Goal: Task Accomplishment & Management: Use online tool/utility

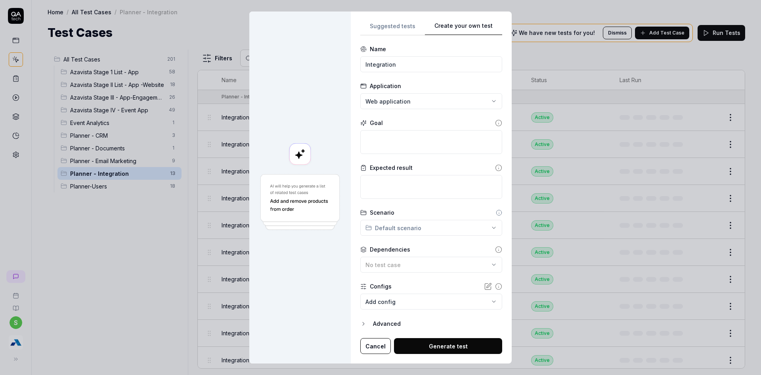
scroll to position [86, 0]
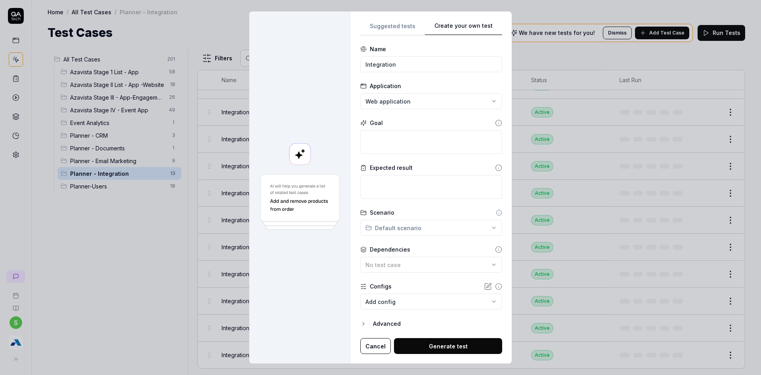
click at [370, 345] on button "Cancel" at bounding box center [375, 346] width 31 height 16
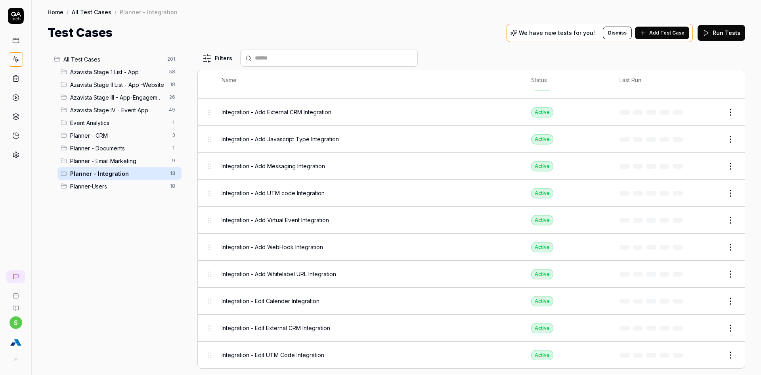
click at [726, 349] on html "s Home / All Test Cases / Planner - Integration Home / All Test Cases / Planner…" at bounding box center [380, 192] width 761 height 384
click at [686, 303] on div "Duplicate" at bounding box center [691, 303] width 75 height 17
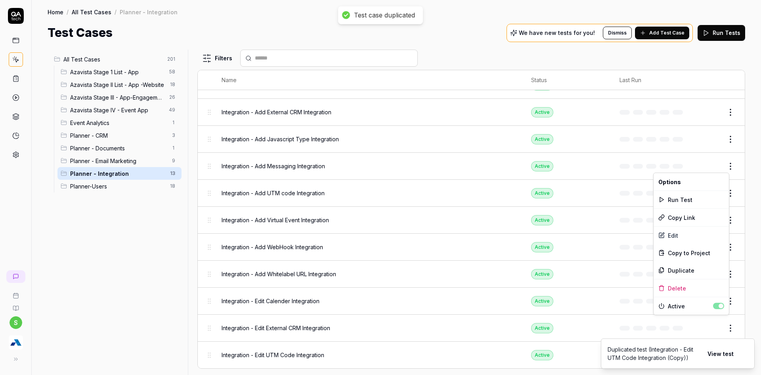
click at [725, 169] on html "Test case duplicated s Home / All Test Cases / Planner - Integration Home / All…" at bounding box center [380, 192] width 761 height 384
click at [671, 234] on div "Edit" at bounding box center [691, 234] width 75 height 17
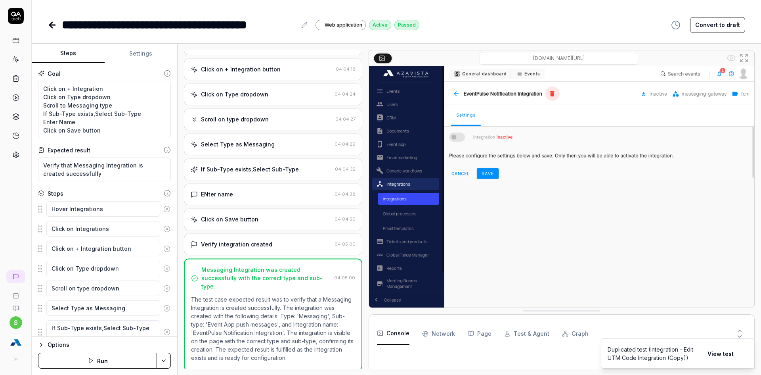
scroll to position [155, 0]
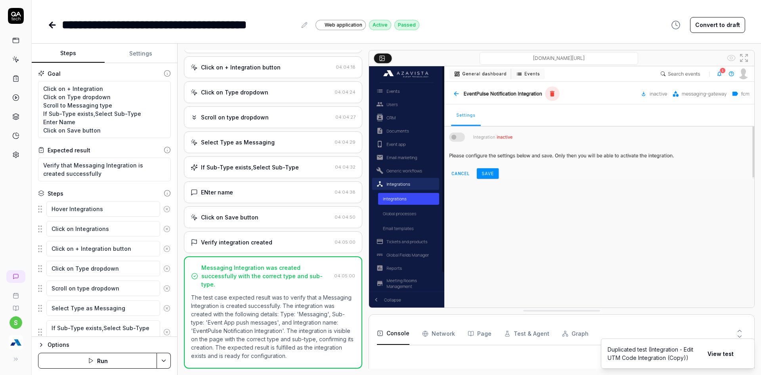
type textarea "*"
click at [53, 27] on icon at bounding box center [53, 25] width 10 height 10
click at [753, 359] on li "Duplicated test (Integration - Edit UTM Code Integration (Copy)) View test" at bounding box center [678, 353] width 154 height 30
click at [750, 355] on icon "Notifications (F8)" at bounding box center [748, 353] width 6 height 6
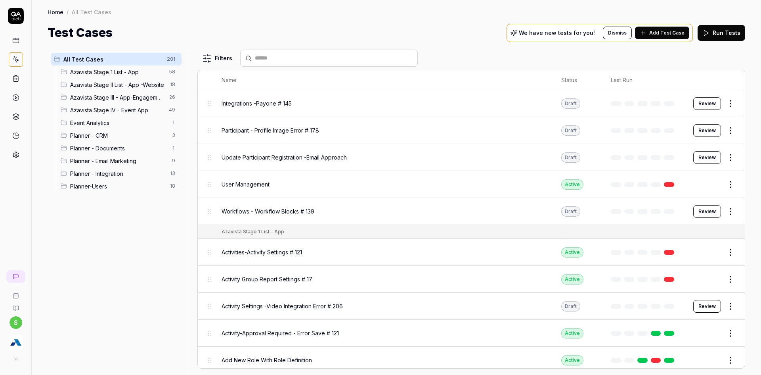
click at [102, 168] on div "Planner - Integration 13" at bounding box center [119, 173] width 124 height 13
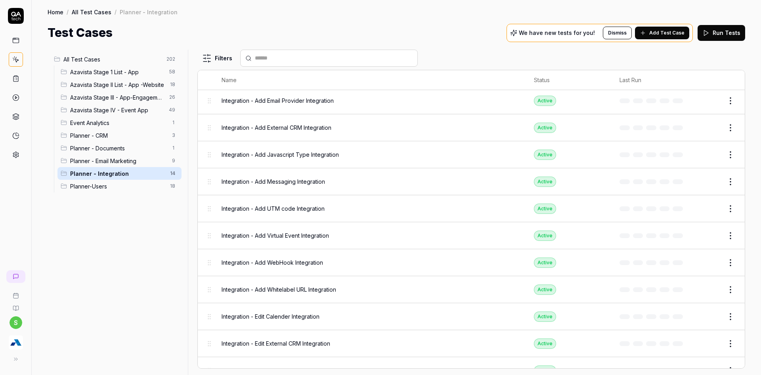
scroll to position [113, 0]
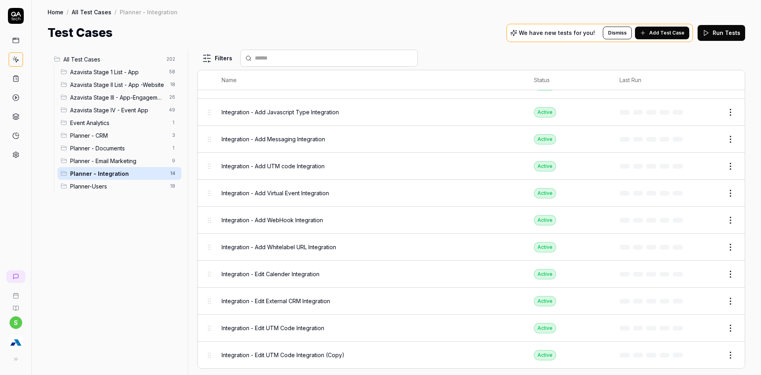
click at [707, 354] on button "Edit" at bounding box center [711, 355] width 19 height 13
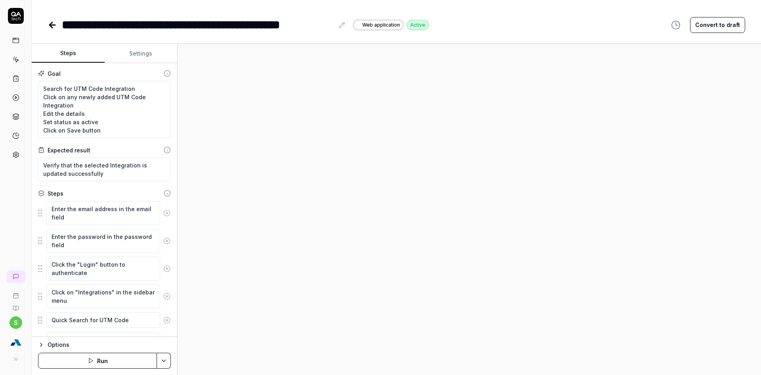
click at [345, 28] on icon at bounding box center [342, 25] width 6 height 6
type textarea "*"
drag, startPoint x: 167, startPoint y: 26, endPoint x: 223, endPoint y: 23, distance: 55.6
click at [223, 23] on div "**********" at bounding box center [198, 25] width 272 height 18
drag, startPoint x: 302, startPoint y: 27, endPoint x: 336, endPoint y: 28, distance: 33.7
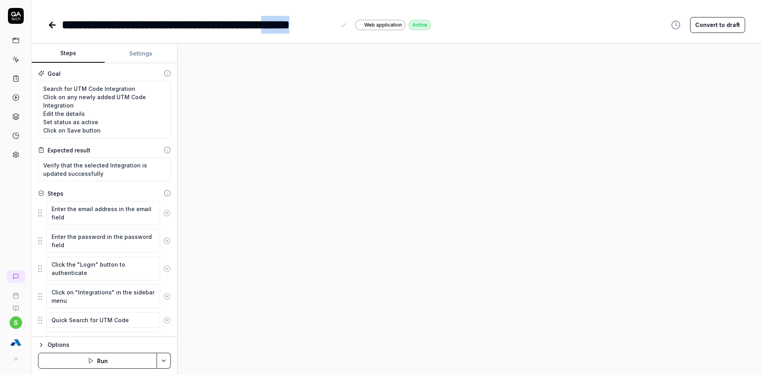
click at [336, 28] on div "**********" at bounding box center [199, 25] width 274 height 18
click at [226, 29] on div "**********" at bounding box center [179, 25] width 234 height 18
drag, startPoint x: 164, startPoint y: 19, endPoint x: 251, endPoint y: 20, distance: 87.2
click at [251, 20] on div "**********" at bounding box center [191, 25] width 258 height 18
copy div "**********"
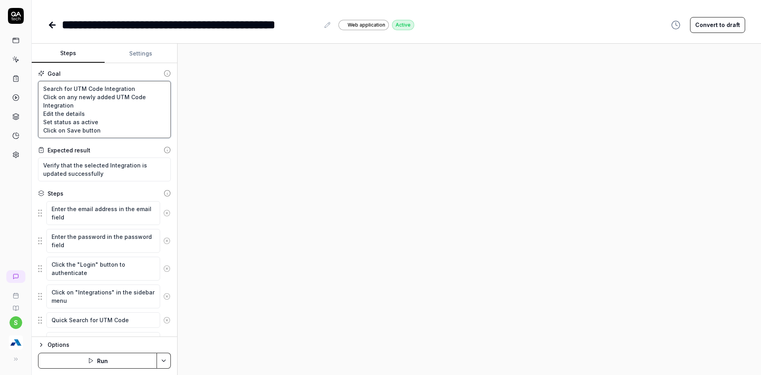
drag, startPoint x: 72, startPoint y: 88, endPoint x: 101, endPoint y: 88, distance: 29.3
click at [101, 88] on textarea "Search for UTM Code Integration Click on any newly added UTM Code Integration E…" at bounding box center [104, 109] width 133 height 57
paste textarea "Whitelabel URL"
type textarea "*"
type textarea "Search for Whitelabel URL Integration Click on any newly added UTM Code Integra…"
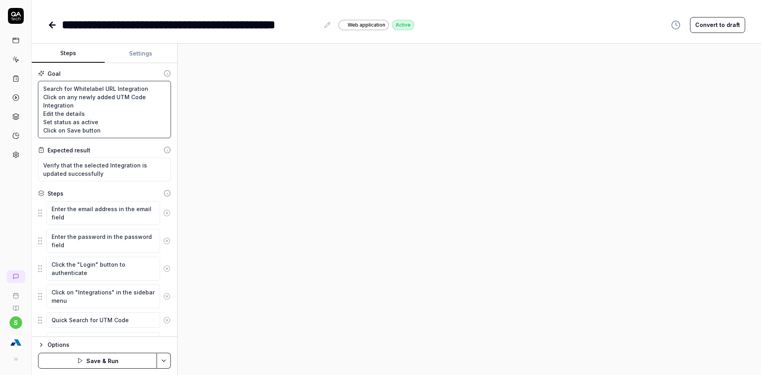
drag, startPoint x: 113, startPoint y: 100, endPoint x: 143, endPoint y: 96, distance: 30.4
click at [143, 96] on textarea "Search for Whitelabel URL Integration Click on any newly added UTM Code Integra…" at bounding box center [104, 109] width 133 height 57
paste textarea "Whitelabel URL"
type textarea "*"
type textarea "Search for Whitelabel URL Integration Click on any newly added Whitelabel URLIn…"
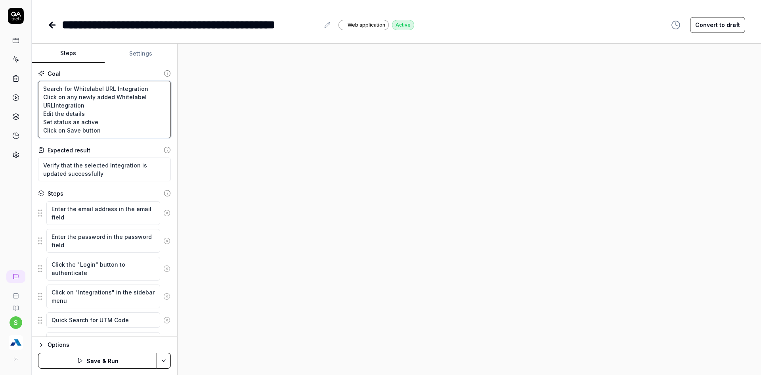
type textarea "*"
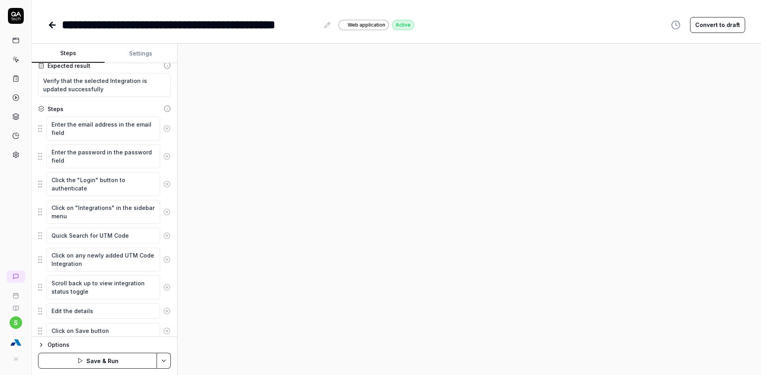
scroll to position [111, 0]
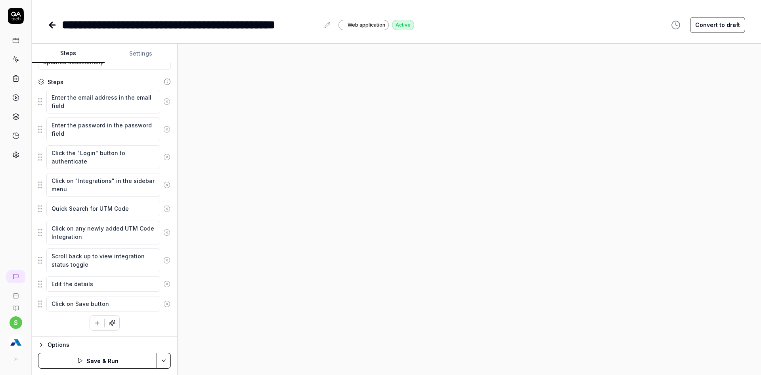
type textarea "Search for Whitelabel URL Integration Click on any newly added Whitelabel URL I…"
drag, startPoint x: 100, startPoint y: 210, endPoint x: 153, endPoint y: 207, distance: 53.2
click at [153, 207] on textarea "Quick Search for UTM Code" at bounding box center [103, 208] width 114 height 15
paste textarea "Whitelabel URL"
type textarea "*"
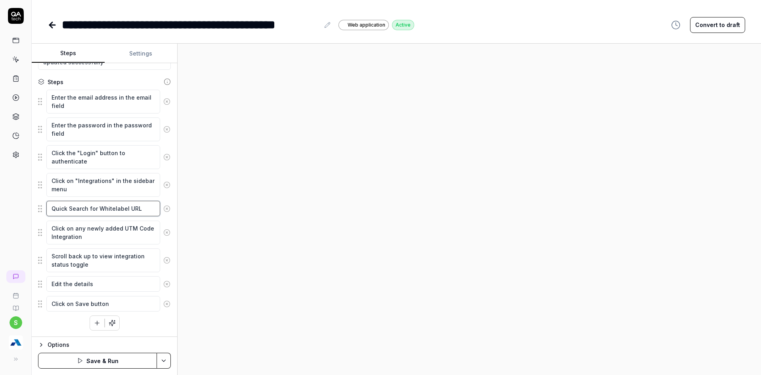
type textarea "Quick Search for Whitelabel URL"
drag, startPoint x: 121, startPoint y: 230, endPoint x: 65, endPoint y: 239, distance: 56.8
click at [65, 239] on textarea "Click on any newly added UTM Code Integration" at bounding box center [103, 232] width 114 height 24
paste textarea "Whitelabel URL"
type textarea "*"
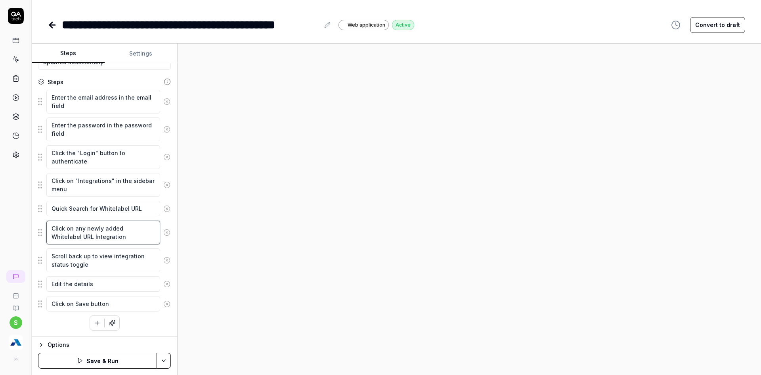
type textarea "Click on any newly added Whitelabel URL Integration"
click at [167, 360] on html "**********" at bounding box center [380, 192] width 761 height 384
click at [95, 303] on div "Save" at bounding box center [124, 305] width 101 height 17
click at [94, 358] on button "Run" at bounding box center [97, 360] width 119 height 16
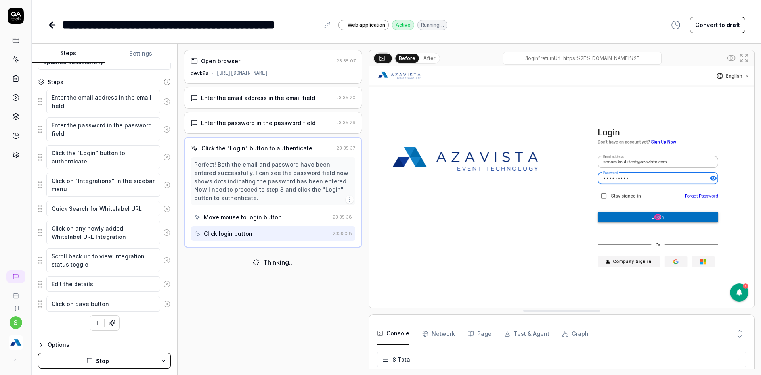
scroll to position [126, 0]
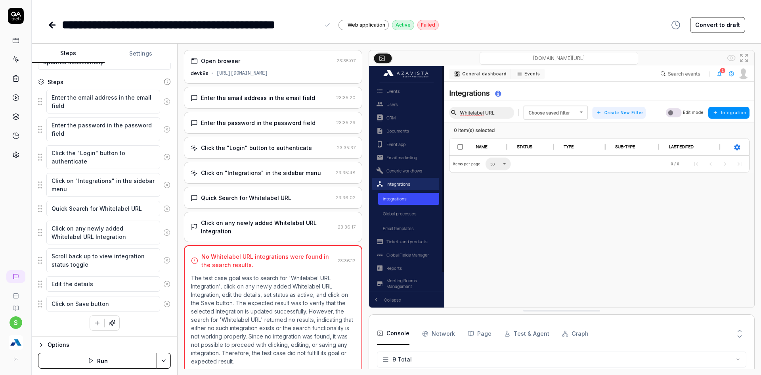
click at [188, 23] on div "**********" at bounding box center [191, 25] width 258 height 18
click at [199, 26] on div "**********" at bounding box center [191, 25] width 258 height 18
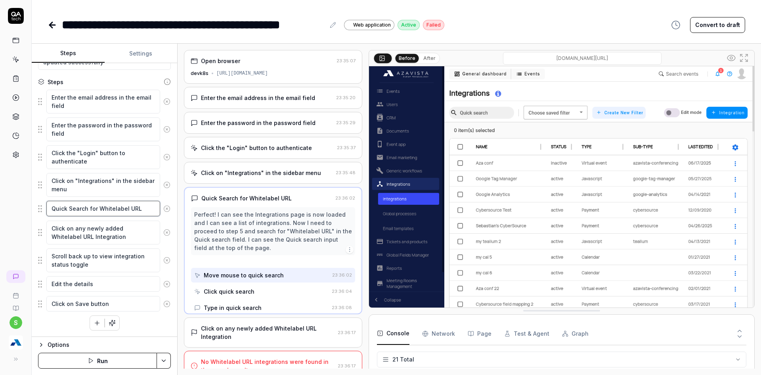
click at [111, 208] on textarea "Quick Search for Whitelabel URL" at bounding box center [103, 208] width 114 height 15
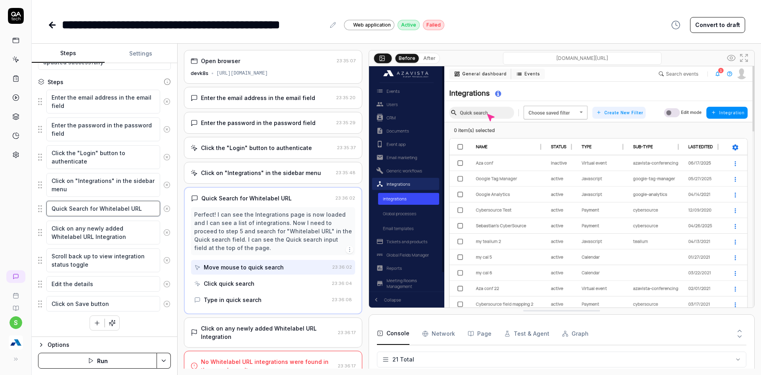
type textarea "*"
type textarea "Quick Search for White-label URL"
click at [85, 356] on button "Save & Run" at bounding box center [97, 360] width 119 height 16
type textarea "*"
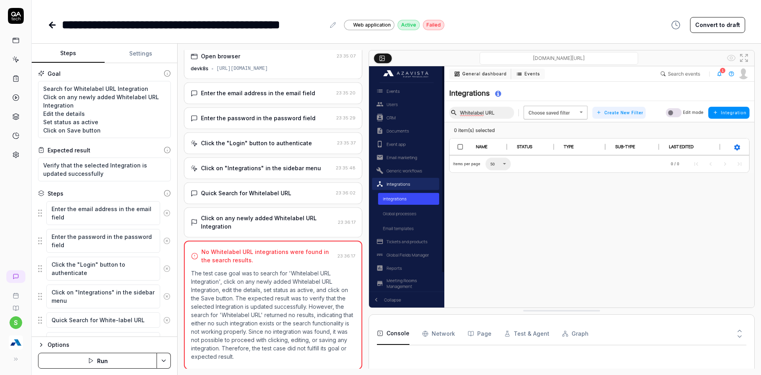
scroll to position [6, 0]
click at [77, 366] on button "Run" at bounding box center [97, 360] width 119 height 16
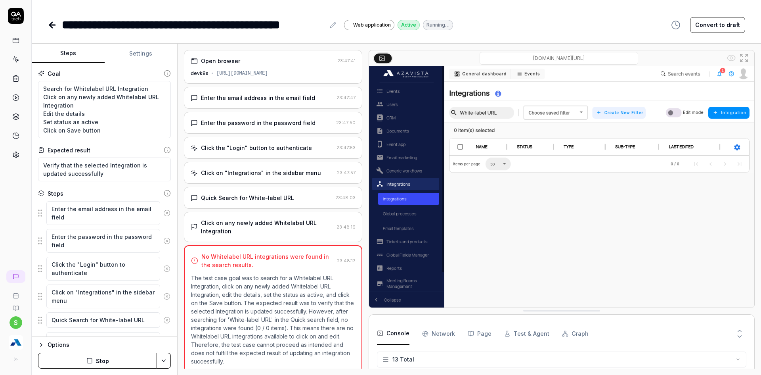
type textarea "*"
click at [89, 90] on textarea "Search for Whitelabel URL Integration Click on any newly added Whitelabel URL I…" at bounding box center [104, 109] width 133 height 57
click at [88, 87] on textarea "Search for Whitelabel URL Integration Click on any newly added Whitelabel URL I…" at bounding box center [104, 109] width 133 height 57
type textarea "Search for White-label URL Integration Click on any newly added Whitelabel URL …"
type textarea "*"
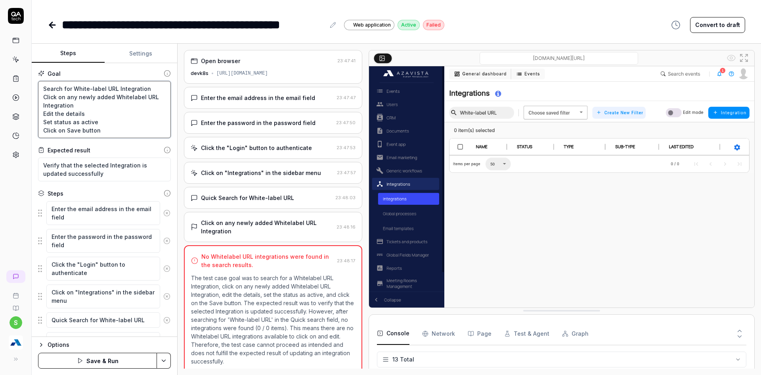
type textarea "Search for White-label URL Integration Click on any newly added Whitelabel URL …"
click at [122, 358] on button "Save & Run" at bounding box center [97, 360] width 119 height 16
type textarea "*"
drag, startPoint x: 106, startPoint y: 88, endPoint x: 115, endPoint y: 87, distance: 9.2
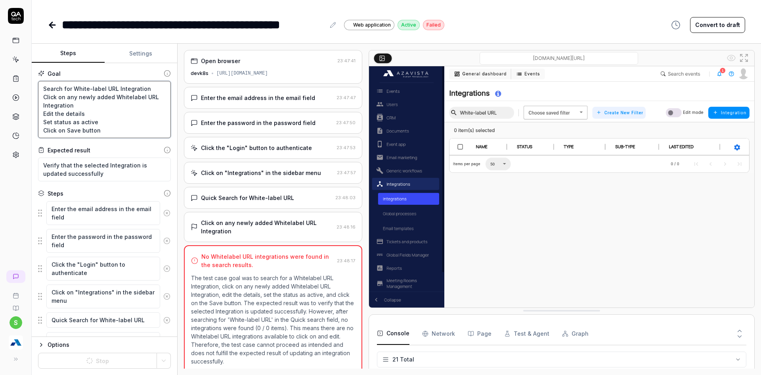
click at [115, 87] on textarea "Search for White-label URL Integration Click on any newly added Whitelabel URL …" at bounding box center [104, 109] width 133 height 57
type textarea "Search for White-label Integration Click on any newly added Whitelabel URL Inte…"
type textarea "*"
drag, startPoint x: 113, startPoint y: 98, endPoint x: 151, endPoint y: 96, distance: 38.9
click at [151, 96] on textarea "Search for White-label Integration Click on any newly added Whitelabel URL Inte…" at bounding box center [104, 109] width 133 height 57
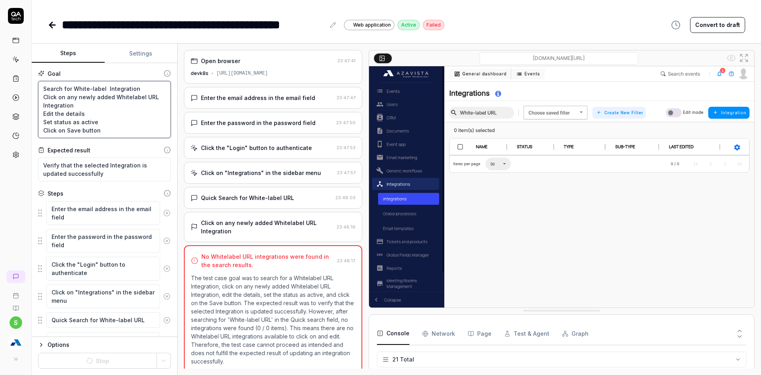
click at [151, 96] on textarea "Search for White-label Integration Click on any newly added Whitelabel URL Inte…" at bounding box center [104, 109] width 133 height 57
drag, startPoint x: 143, startPoint y: 96, endPoint x: 158, endPoint y: 94, distance: 14.8
click at [158, 94] on textarea "Search for White-label Integration Click on any newly added Whitelabel URL Inte…" at bounding box center [104, 109] width 133 height 57
type textarea "Search for White-label Integration Click on any newly added Whitelabel Integrat…"
type textarea "*"
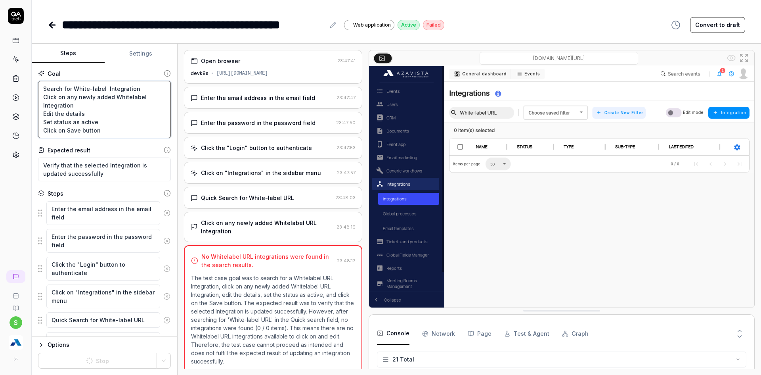
type textarea "Search for White-label Integration Click on any newly added WhitelabelIntegrati…"
type textarea "*"
type textarea "Search for White-label Integration Click on any newly added WhitelabelIntegrati…"
click at [412, 42] on div "**********" at bounding box center [397, 187] width 730 height 375
type textarea "*"
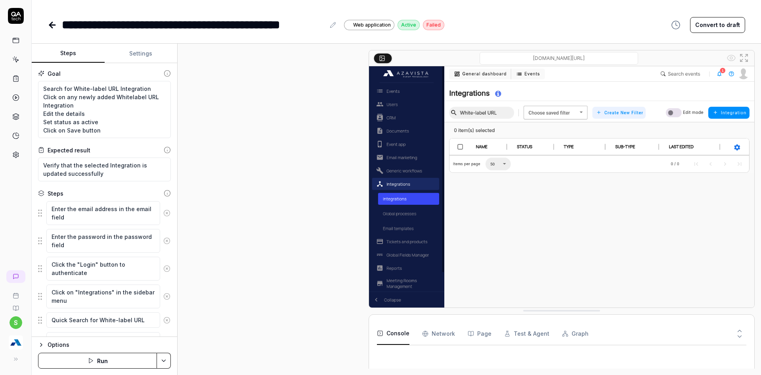
scroll to position [6, 0]
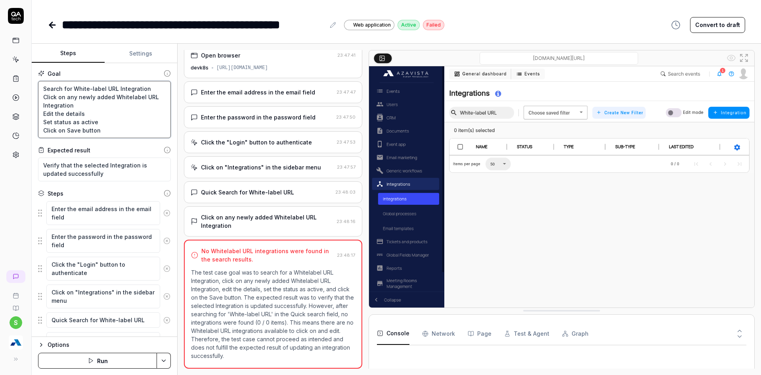
type textarea "*"
drag, startPoint x: 105, startPoint y: 89, endPoint x: 114, endPoint y: 89, distance: 8.7
click at [114, 89] on textarea "Search for White-label URL Integration Click on any newly added Whitelabel URL …" at bounding box center [104, 109] width 133 height 57
type textarea "Search for White-label Integration Click on any newly added Whitelabel URL Inte…"
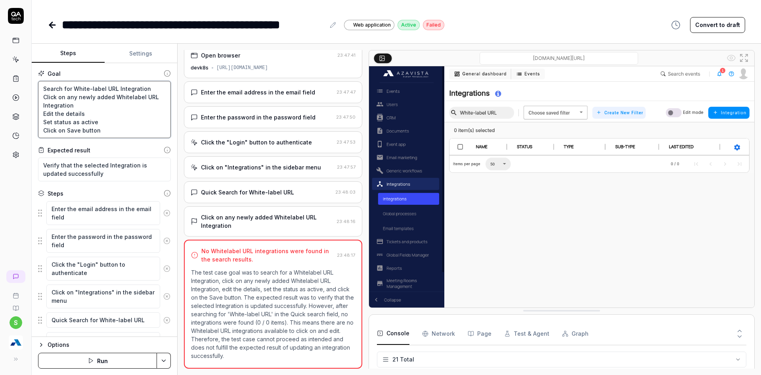
type textarea "*"
type textarea "Search for White-label Integration Click on any newly added Whitelabel URL Inte…"
type textarea "*"
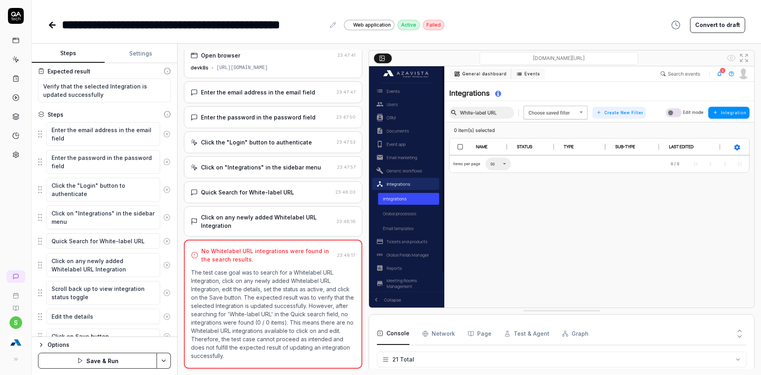
scroll to position [79, 0]
type textarea "Search for White-label Integration Click on any newly added Whitelabel URL Inte…"
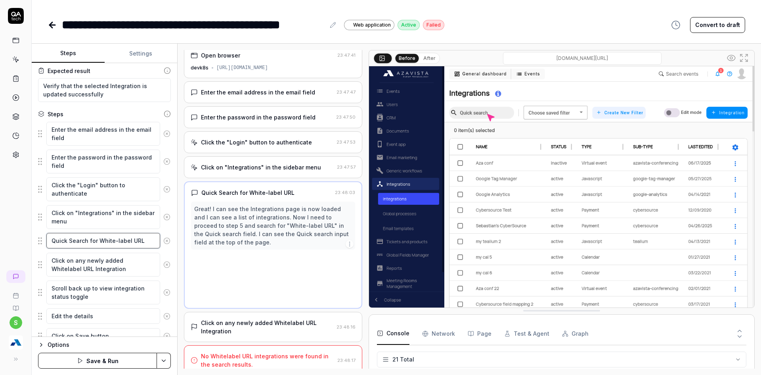
scroll to position [0, 0]
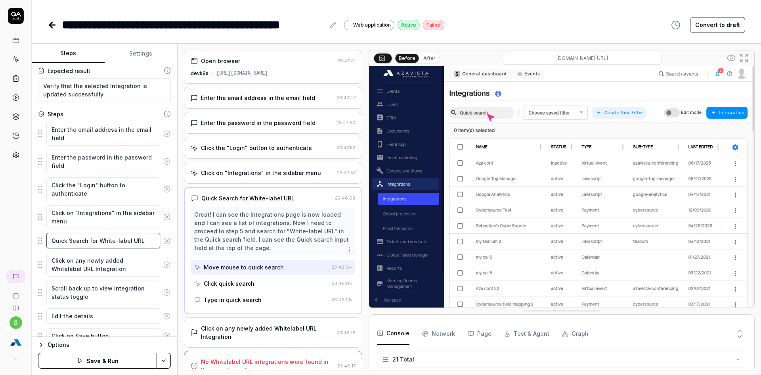
drag, startPoint x: 129, startPoint y: 242, endPoint x: 141, endPoint y: 243, distance: 12.3
click at [141, 243] on textarea "Quick Search for White-label URL" at bounding box center [103, 240] width 114 height 15
type textarea "*"
type textarea "Quick Search for White-label"
type textarea "*"
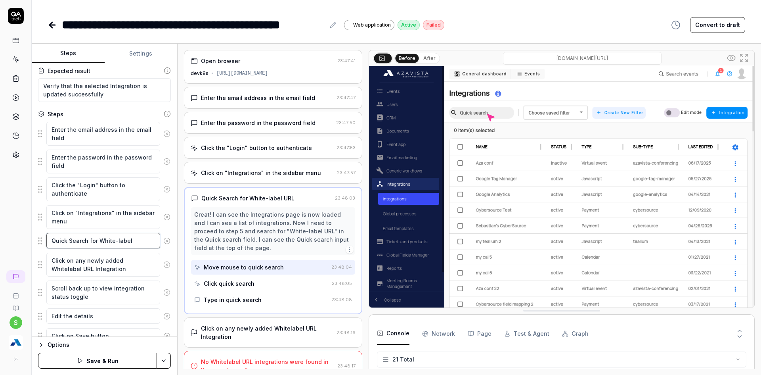
type textarea "Quick Search for White-label"
click at [163, 366] on html "**********" at bounding box center [380, 192] width 761 height 384
click at [80, 303] on icon at bounding box center [82, 305] width 6 height 6
click at [122, 361] on button "Run" at bounding box center [97, 360] width 119 height 16
type textarea "*"
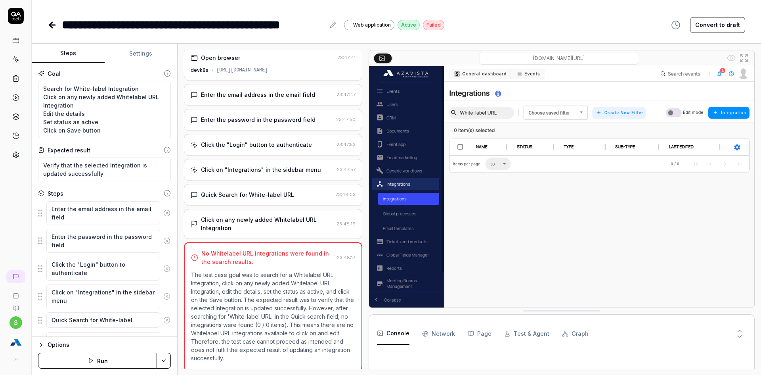
scroll to position [6, 0]
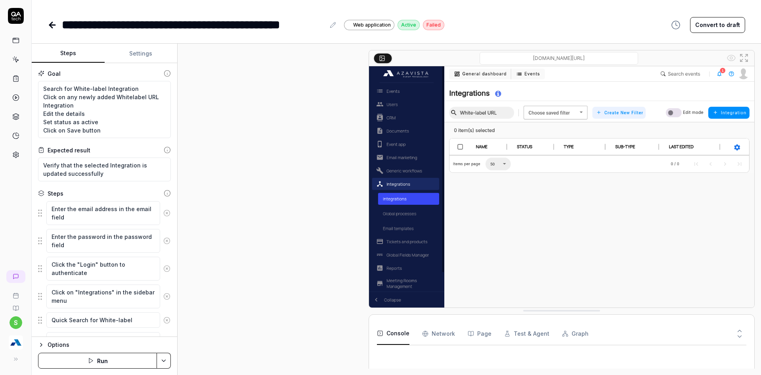
click at [93, 362] on icon "button" at bounding box center [91, 360] width 6 height 6
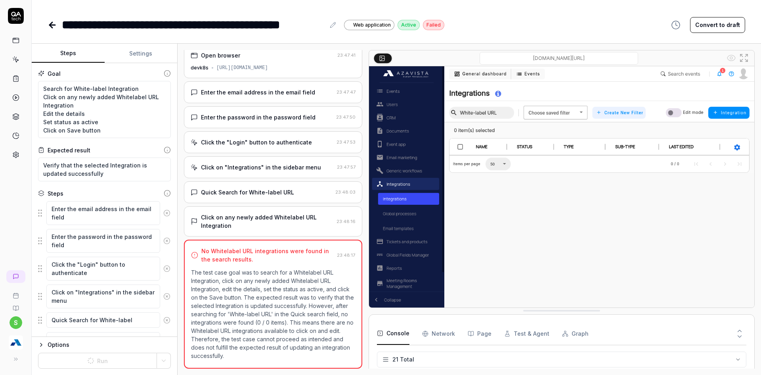
scroll to position [384, 0]
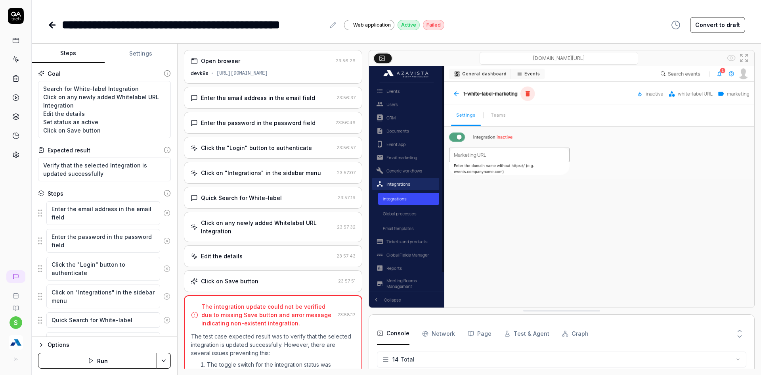
scroll to position [111, 0]
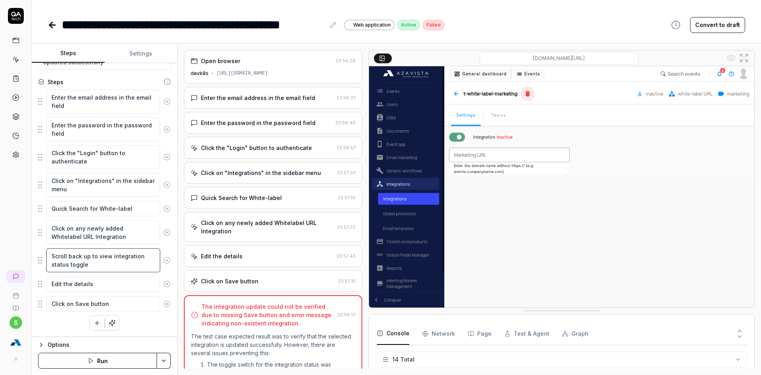
click at [96, 266] on textarea "Scroll back up to view integration status toggle" at bounding box center [103, 260] width 114 height 24
click at [163, 257] on icon at bounding box center [166, 260] width 7 height 7
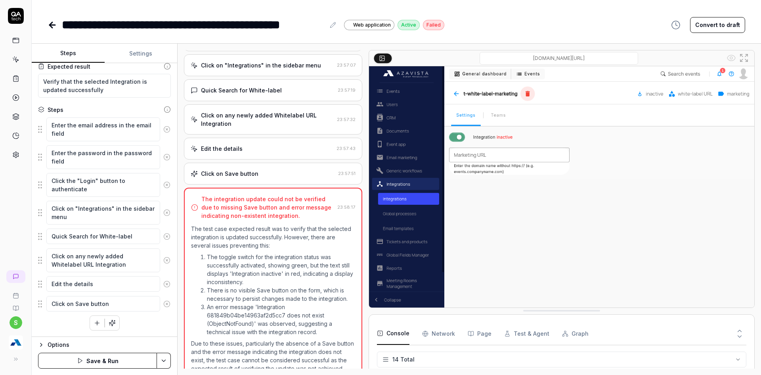
scroll to position [128, 0]
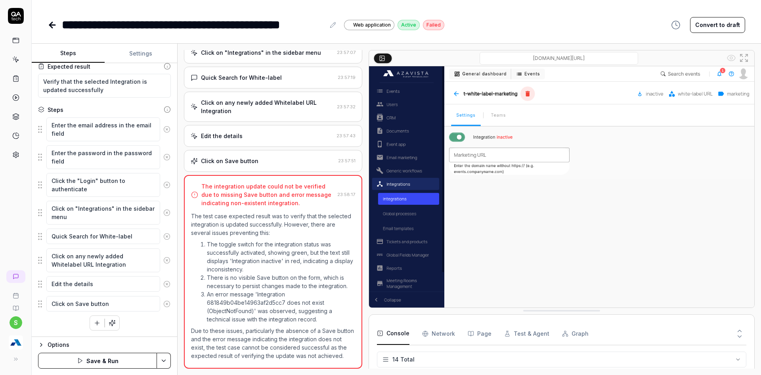
click at [170, 356] on html "**********" at bounding box center [380, 192] width 761 height 384
click at [100, 308] on div "Save" at bounding box center [124, 305] width 101 height 17
click at [53, 30] on link at bounding box center [53, 25] width 11 height 16
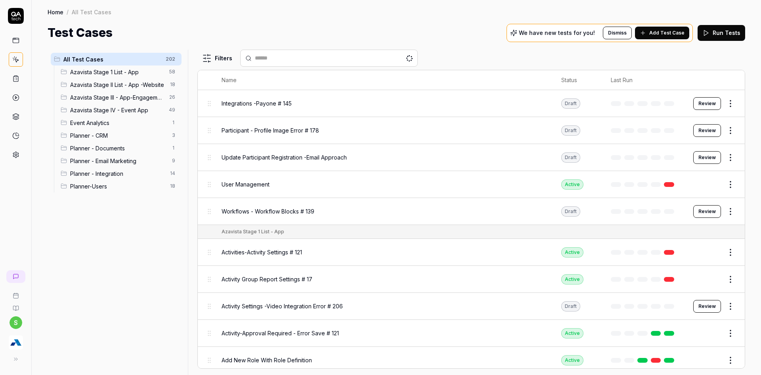
click at [169, 174] on html "s Home / All Test Cases Home / All Test Cases Test Cases We have new tests for …" at bounding box center [380, 192] width 761 height 384
click at [128, 171] on html "s Home / All Test Cases Home / All Test Cases Test Cases We have new tests for …" at bounding box center [380, 192] width 761 height 384
click at [128, 171] on span "Planner - Integration" at bounding box center [117, 173] width 95 height 8
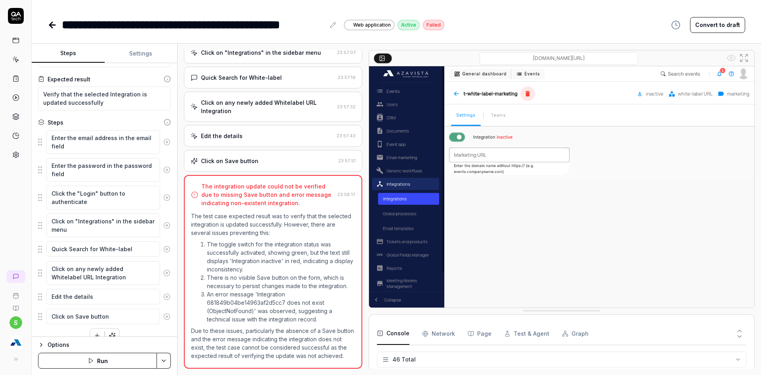
scroll to position [84, 0]
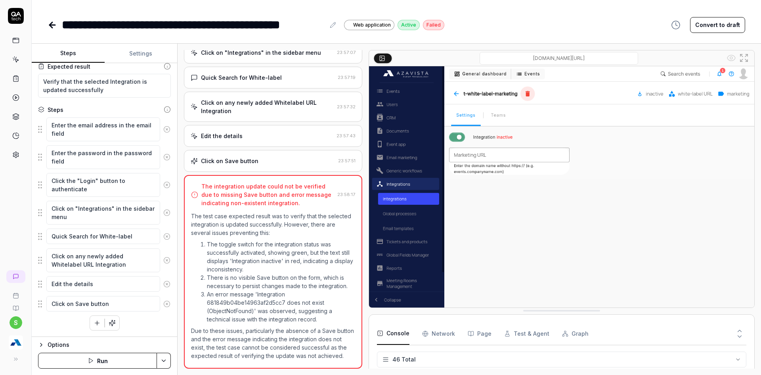
click at [50, 36] on div "**********" at bounding box center [397, 187] width 730 height 375
click at [50, 21] on icon at bounding box center [53, 25] width 10 height 10
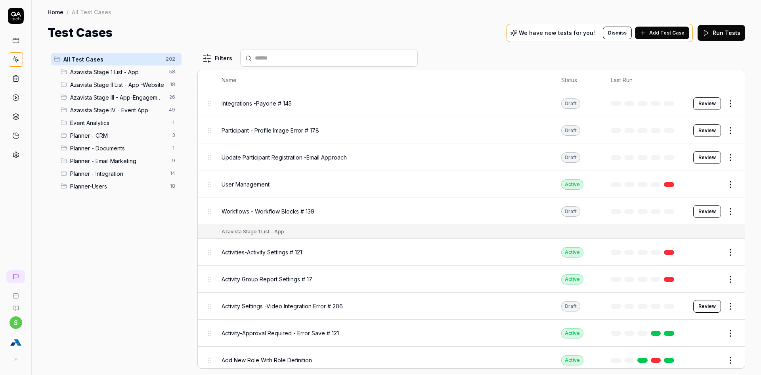
click at [153, 174] on span "Planner - Integration" at bounding box center [117, 173] width 95 height 8
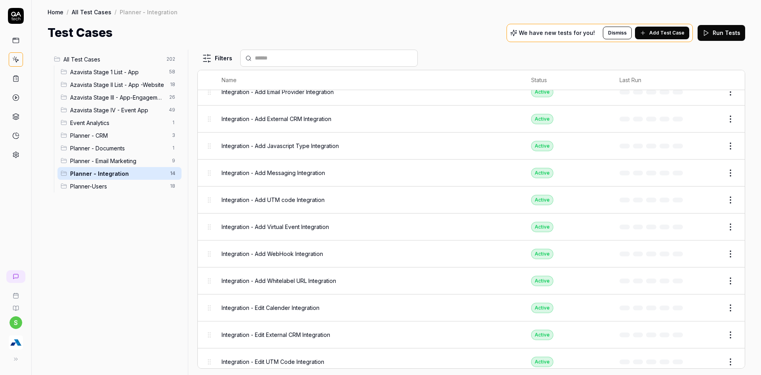
scroll to position [113, 0]
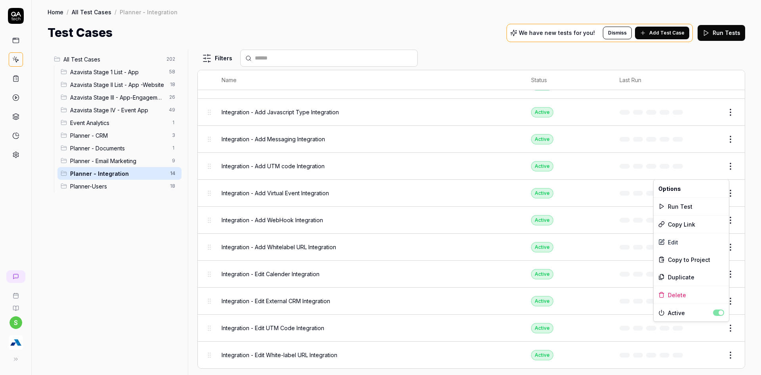
click at [728, 329] on html "s Home / All Test Cases / Planner - Integration Home / All Test Cases / Planner…" at bounding box center [380, 192] width 761 height 384
click at [679, 280] on div "Duplicate" at bounding box center [691, 276] width 75 height 17
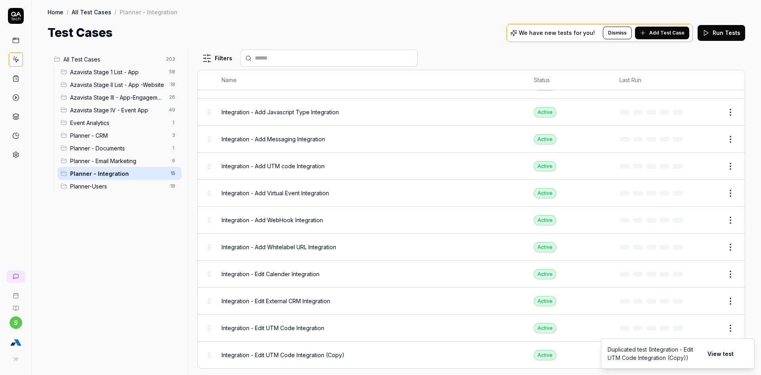
click at [716, 354] on button "View test" at bounding box center [721, 353] width 36 height 16
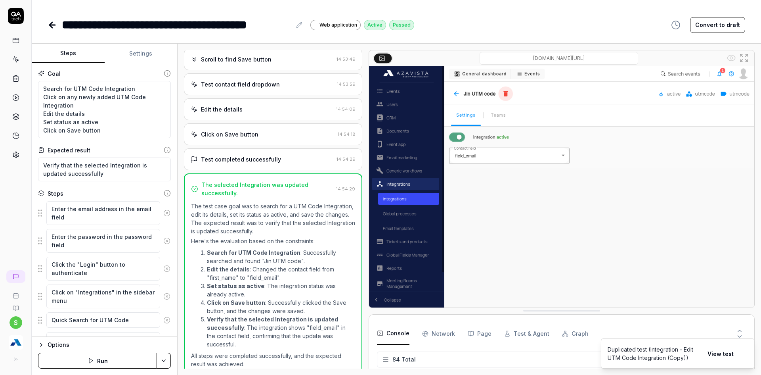
scroll to position [1808, 0]
type textarea "*"
click at [224, 27] on div "**********" at bounding box center [177, 25] width 230 height 18
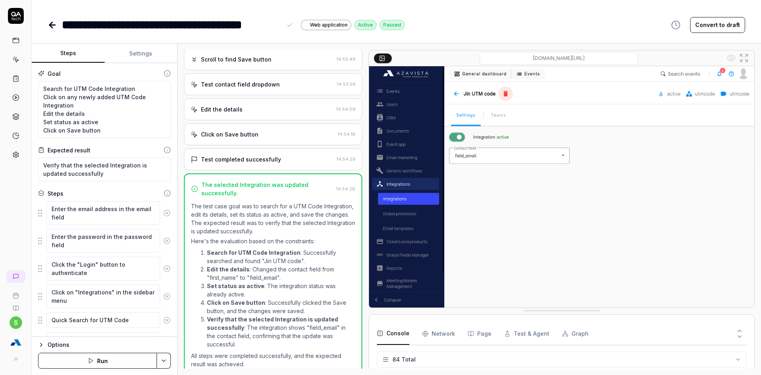
click at [174, 26] on div "**********" at bounding box center [172, 25] width 220 height 18
copy div "*******"
drag, startPoint x: 74, startPoint y: 91, endPoint x: 100, endPoint y: 89, distance: 26.6
click at [100, 89] on textarea "Search for UTM Code Integration Click on any newly added UTM Code Integration E…" at bounding box center [104, 109] width 133 height 57
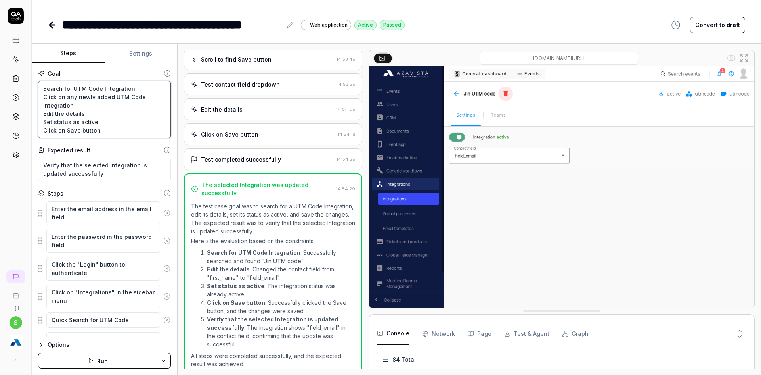
paste textarea "Payment"
type textarea "*"
type textarea "Search for Payment Integration Click on any newly added UTM Code Integration Ed…"
drag, startPoint x: 115, startPoint y: 97, endPoint x: 151, endPoint y: 100, distance: 36.2
click at [151, 100] on textarea "Search for Payment Integration Click on any newly added UTM Code Integration Ed…" at bounding box center [104, 109] width 133 height 57
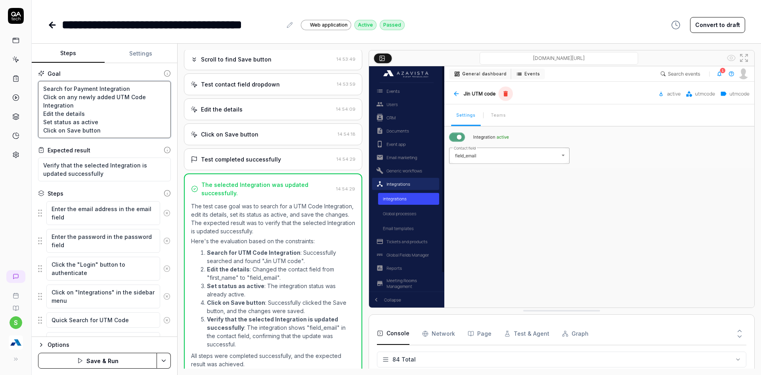
type textarea "*"
type textarea "Search for Payment Integration Click on any newly added UIntegration Edit the d…"
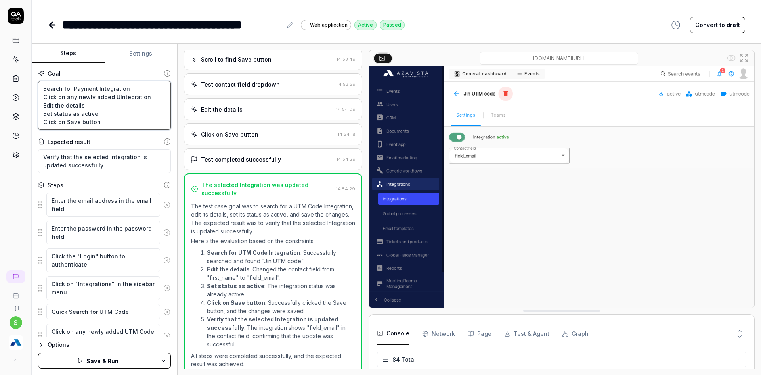
type textarea "*"
type textarea "Search for Payment Integration Click on any newly added Integration Edit the de…"
type textarea "*"
type textarea "Search for Payment Integration Click on any newly added Integration Edit the de…"
paste textarea "Payment"
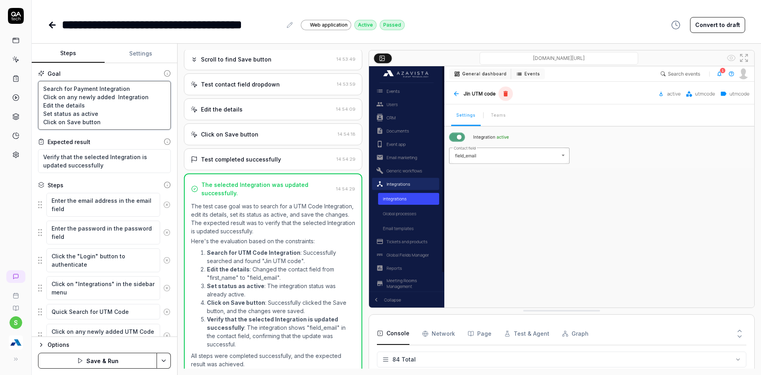
type textarea "*"
type textarea "Search for Payment Integration Click on any newly added PaymentIntegration Edit…"
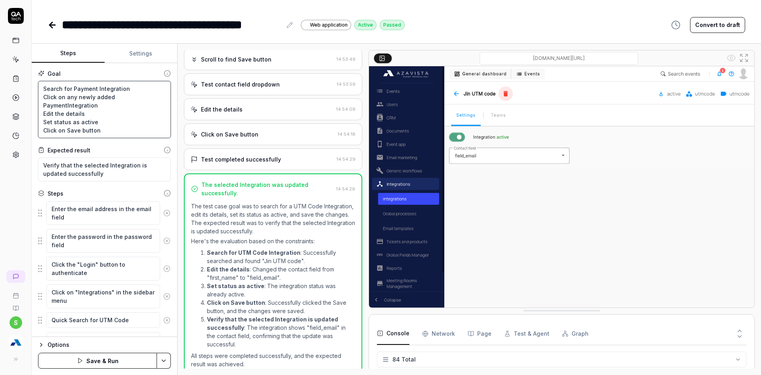
type textarea "*"
type textarea "Search for Payment Integration Click on any newly added Payment Integration Edi…"
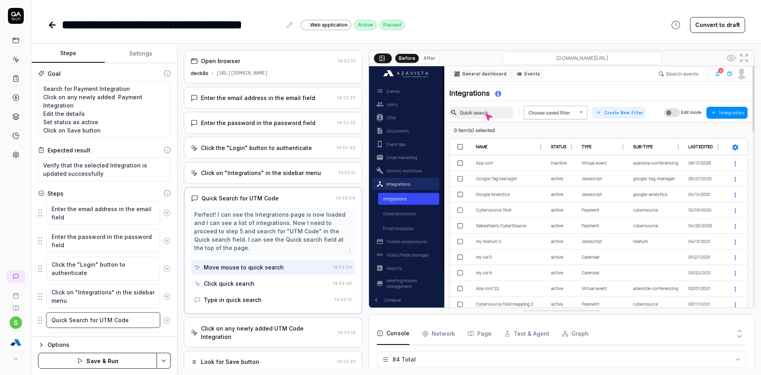
drag, startPoint x: 96, startPoint y: 323, endPoint x: 125, endPoint y: 320, distance: 29.0
click at [125, 320] on textarea "Quick Search for UTM Code" at bounding box center [103, 319] width 114 height 15
type textarea "*"
type textarea "Quick Search for"
type textarea "*"
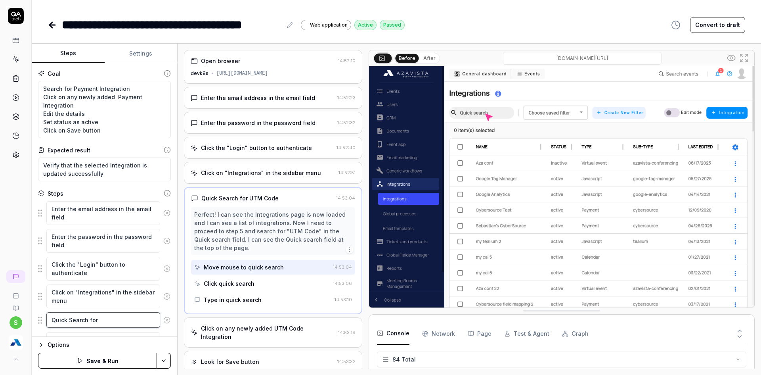
type textarea "Quick Search for"
paste textarea "Payment"
type textarea "*"
type textarea "Quick Search for Payment"
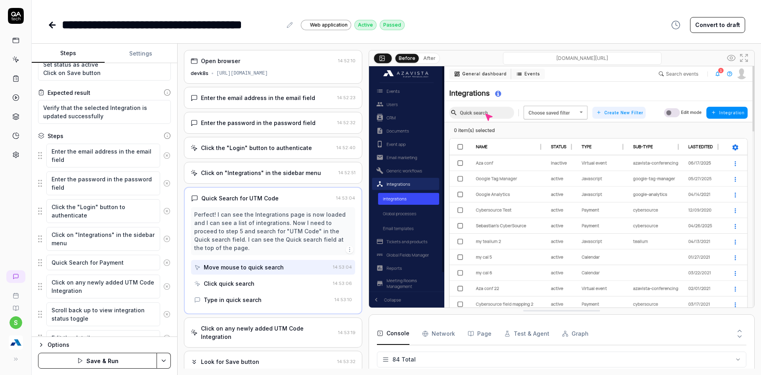
scroll to position [101, 0]
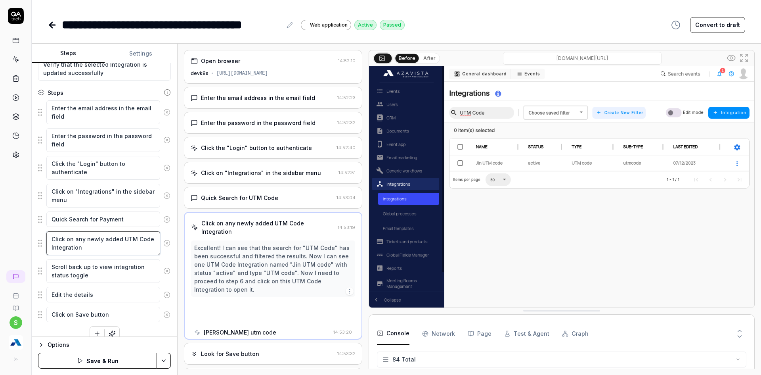
click at [123, 238] on textarea "Click on any newly added UTM Code Integration" at bounding box center [103, 243] width 114 height 24
drag, startPoint x: 121, startPoint y: 238, endPoint x: 65, endPoint y: 249, distance: 56.3
click at [65, 249] on textarea "Click on any newly added UTM Code Integration" at bounding box center [103, 243] width 114 height 24
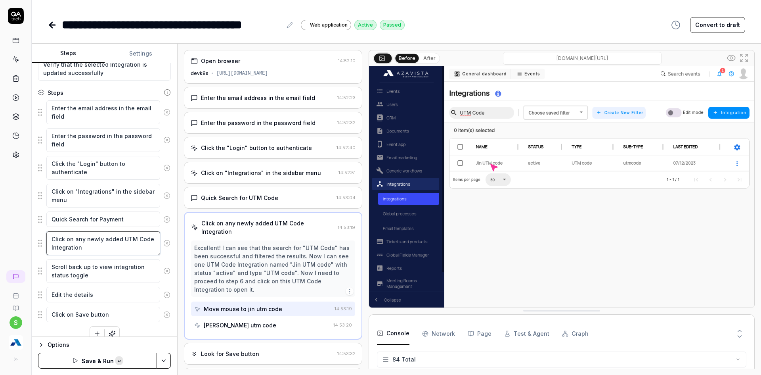
paste textarea "Payment"
type textarea "*"
type textarea "Click on any newly added Payment Integration"
click at [160, 363] on html "**********" at bounding box center [380, 192] width 761 height 384
click at [93, 310] on div "Save" at bounding box center [124, 305] width 101 height 17
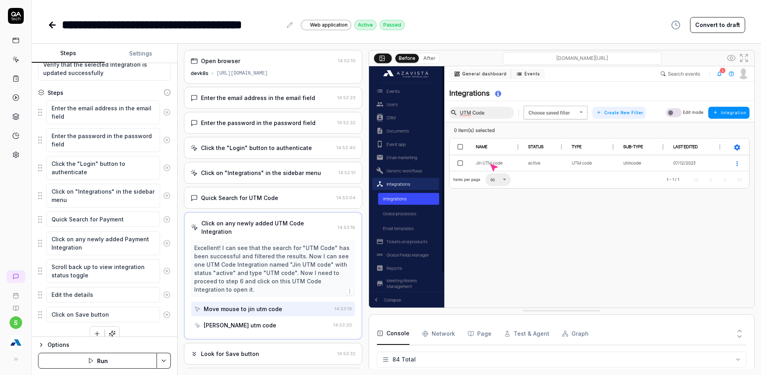
click at [122, 359] on button "Run" at bounding box center [97, 360] width 119 height 16
type textarea "*"
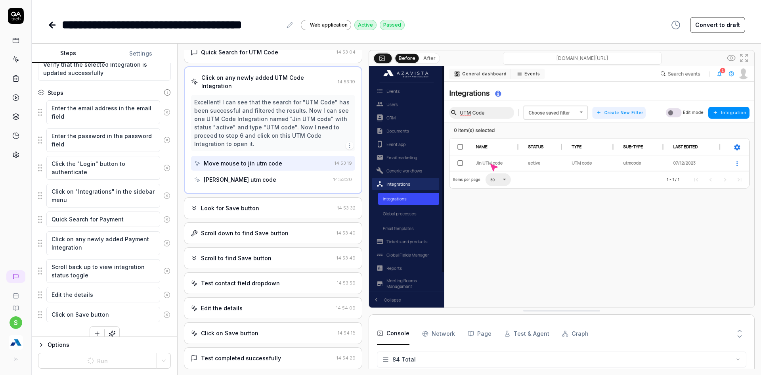
scroll to position [131, 0]
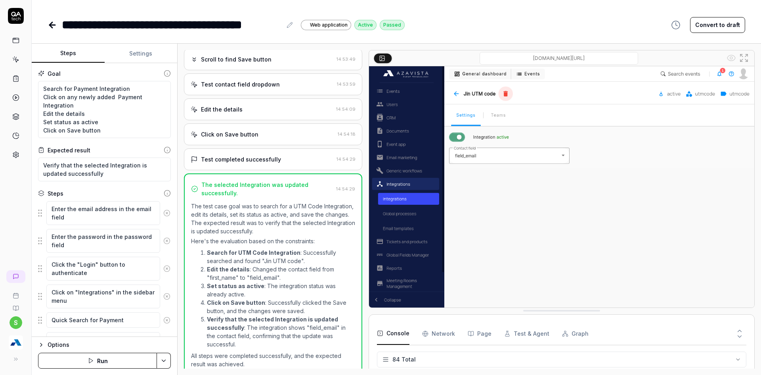
scroll to position [1808, 0]
click at [119, 361] on button "Run" at bounding box center [97, 360] width 119 height 16
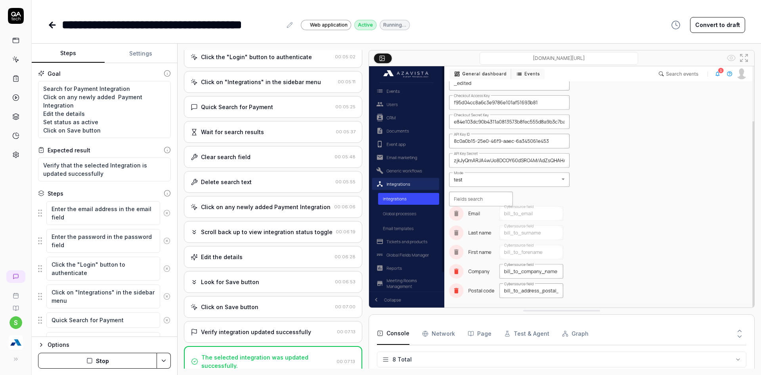
scroll to position [170, 0]
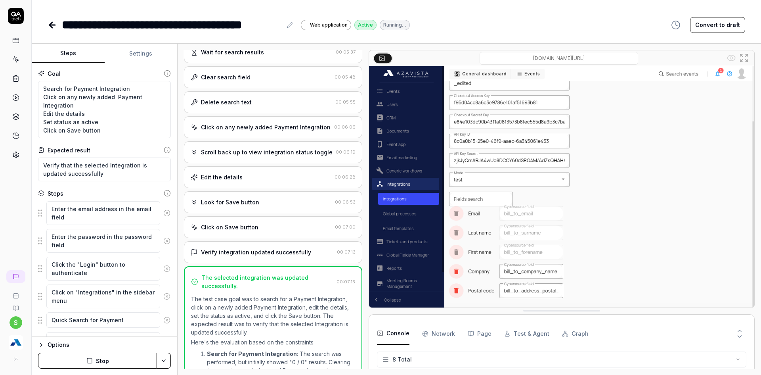
type textarea "*"
click at [50, 27] on icon at bounding box center [53, 25] width 10 height 10
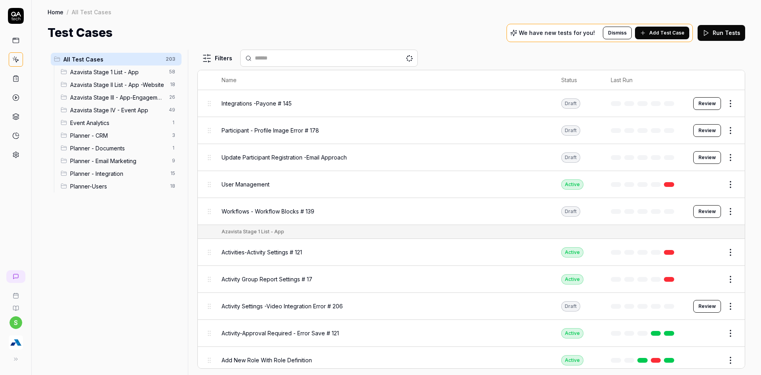
click at [126, 172] on span "Planner - Integration" at bounding box center [118, 173] width 96 height 8
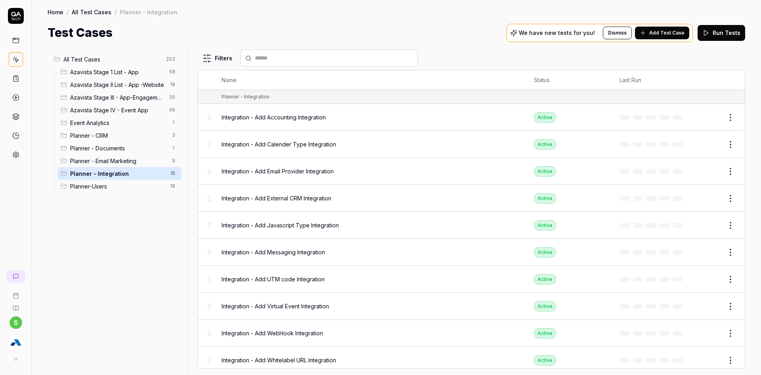
click at [676, 34] on span "Add Test Case" at bounding box center [666, 32] width 35 height 7
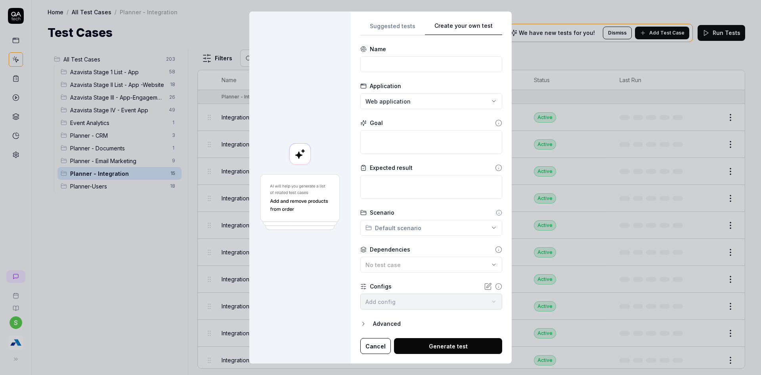
click at [413, 182] on div "Suggested tests Create your own test Name Application Web application Goal Expe…" at bounding box center [431, 187] width 142 height 333
click at [416, 67] on input at bounding box center [431, 64] width 142 height 16
type input "Integration - Delete Integration"
click at [379, 132] on textarea at bounding box center [431, 142] width 142 height 24
type textarea "*"
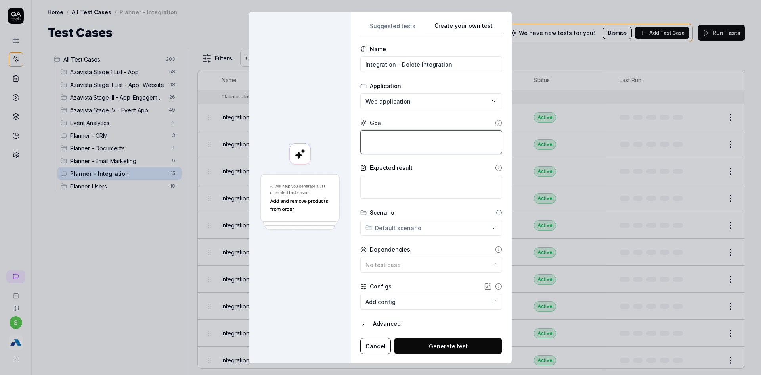
type textarea "D"
type textarea "*"
type textarea "De"
type textarea "*"
type textarea "Del"
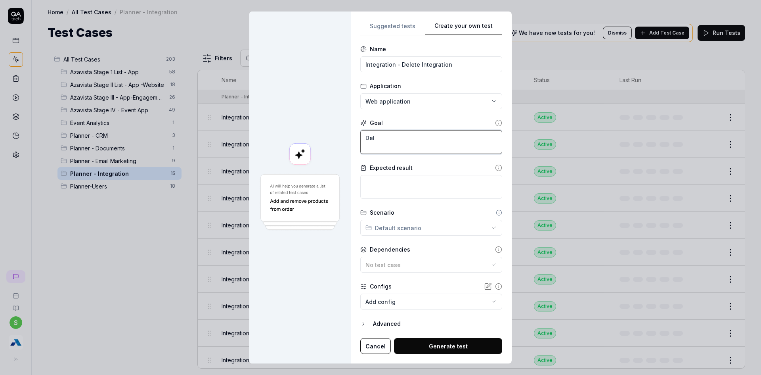
type textarea "*"
type textarea "Dele"
type textarea "*"
type textarea "Delet"
type textarea "*"
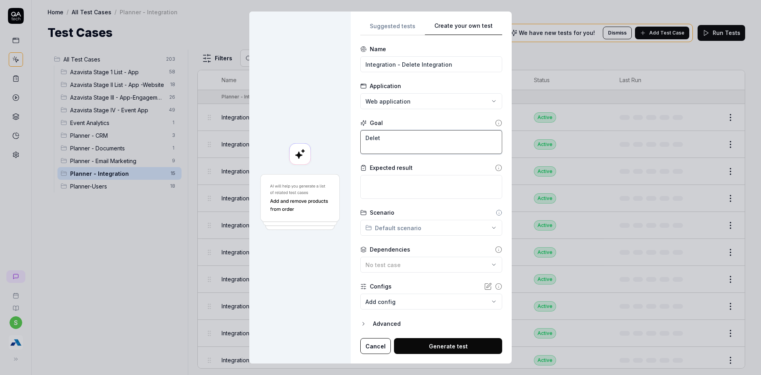
type textarea "Delete"
type textarea "*"
type textarea "Delete"
type textarea "*"
type textarea "Delete t"
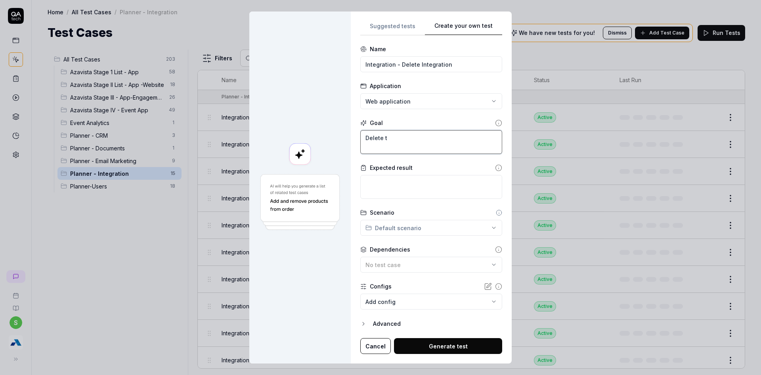
type textarea "*"
type textarea "Delete th"
type textarea "*"
type textarea "Delete the"
type textarea "*"
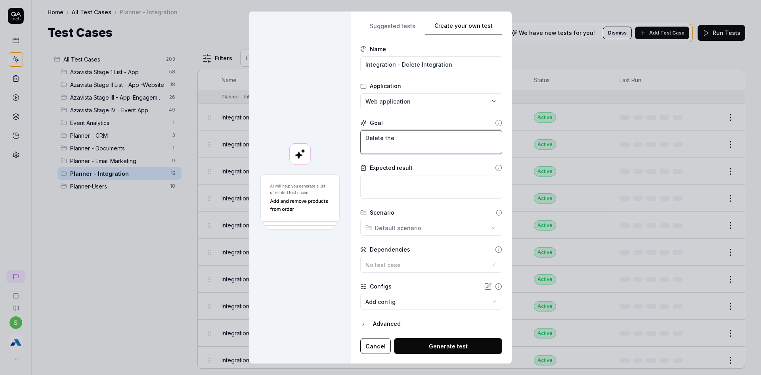
type textarea "Delete the"
type textarea "*"
type textarea "Delete the n"
type textarea "*"
type textarea "Delete the ne"
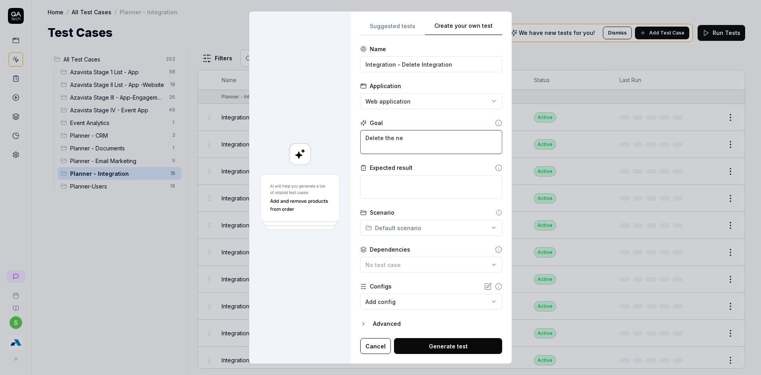
type textarea "*"
type textarea "Delete the new"
type textarea "*"
type textarea "Delete the newl"
type textarea "*"
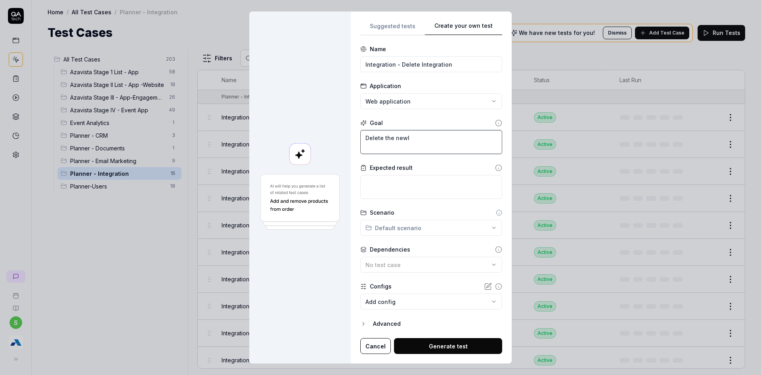
type textarea "Delete the newly"
type textarea "*"
type textarea "Delete the newly"
type textarea "*"
type textarea "Delete the newly c"
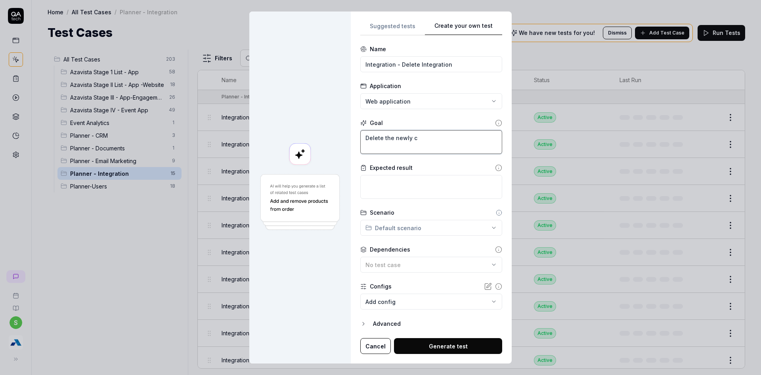
type textarea "*"
type textarea "Delete the newly cr"
type textarea "*"
type textarea "Delete the newly cre"
type textarea "*"
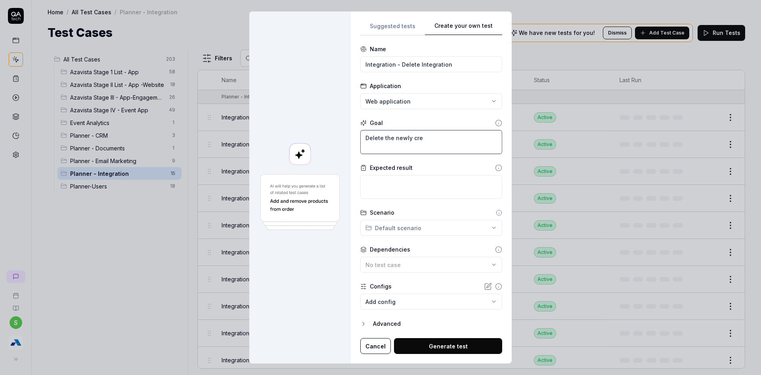
type textarea "Delete the newly crea"
type textarea "*"
type textarea "Delete the newly creat"
type textarea "*"
type textarea "Delete the newly create"
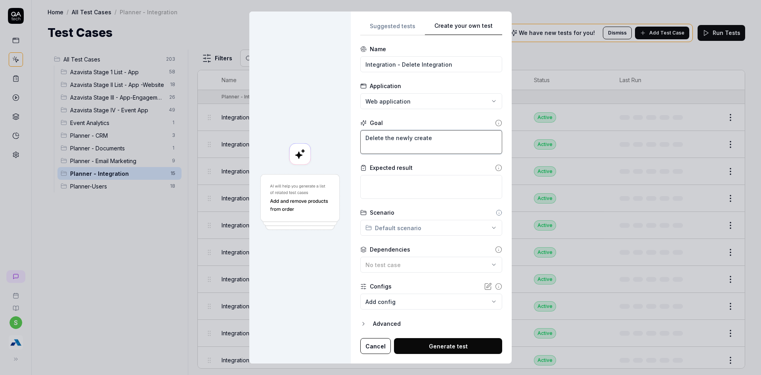
type textarea "*"
type textarea "Delete the newly created"
type textarea "*"
type textarea "Delete the newly created"
type textarea "*"
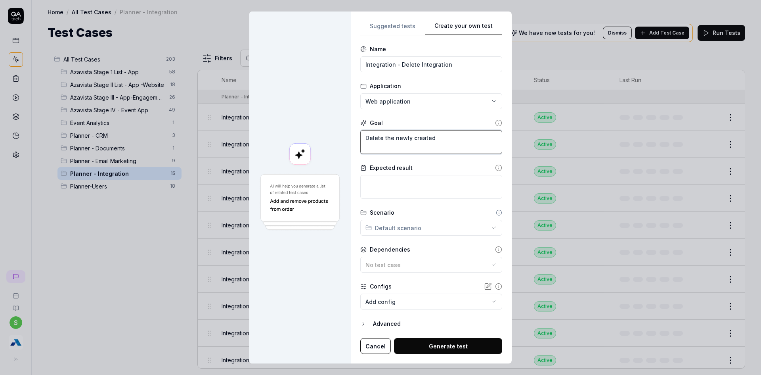
type textarea "Delete the newly created i"
type textarea "*"
type textarea "Delete the newly created in"
type textarea "*"
type textarea "Delete the newly created int"
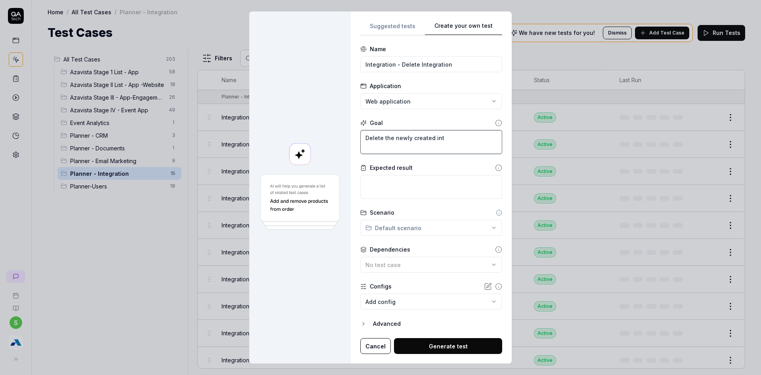
type textarea "*"
type textarea "Delete the newly created inte"
type textarea "*"
type textarea "Delete the newly created integ"
type textarea "*"
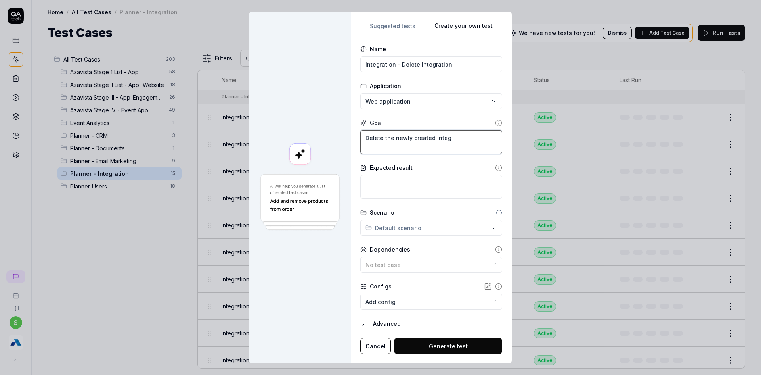
type textarea "Delete the newly created integr"
type textarea "*"
type textarea "Delete the newly created integra"
type textarea "*"
type textarea "Delete the newly created integrat"
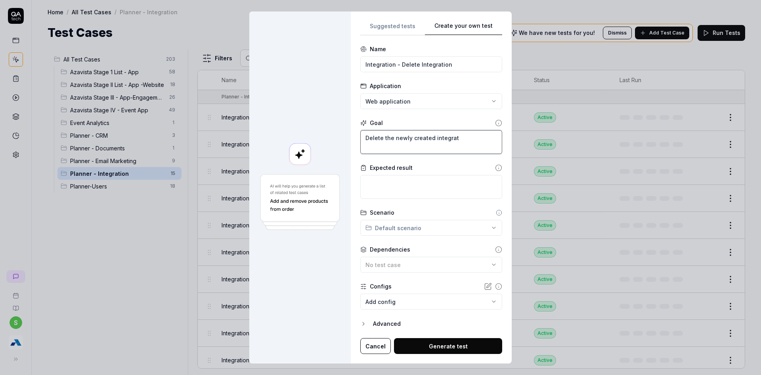
type textarea "*"
type textarea "Delete the newly created integrati"
type textarea "*"
type textarea "Delete the newly created integratio"
type textarea "*"
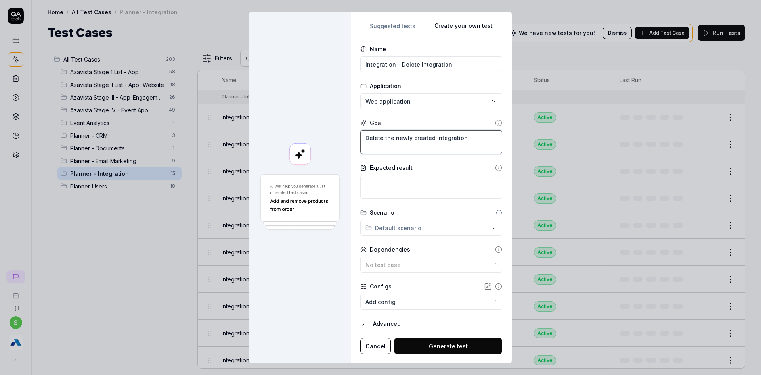
type textarea "Delete the newly created integration"
type textarea "*"
type textarea "V"
type textarea "*"
type textarea "Ve"
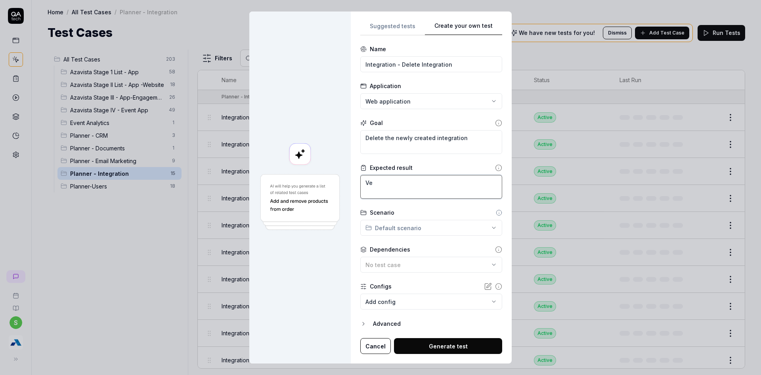
type textarea "*"
type textarea "Ver"
type textarea "*"
type textarea "Veri"
type textarea "*"
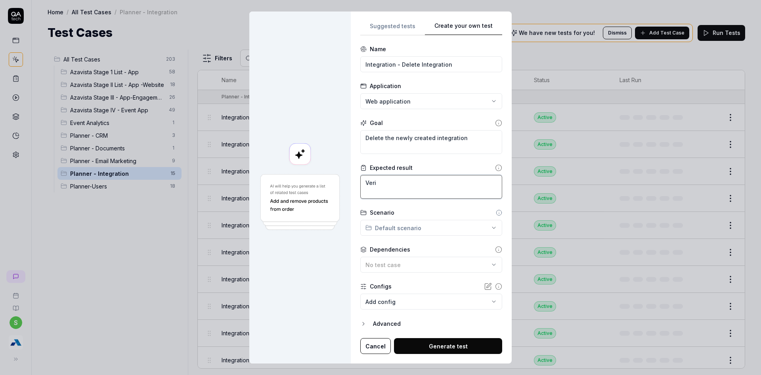
type textarea "Verif"
type textarea "*"
type textarea "Verify"
type textarea "*"
type textarea "Verify"
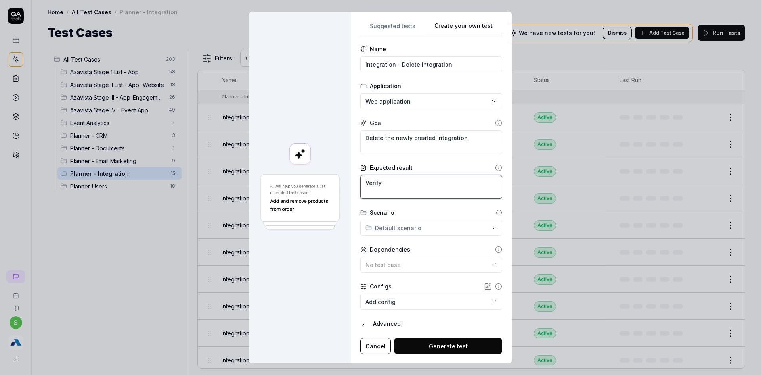
type textarea "*"
type textarea "Verify t"
type textarea "*"
type textarea "Verify th"
type textarea "*"
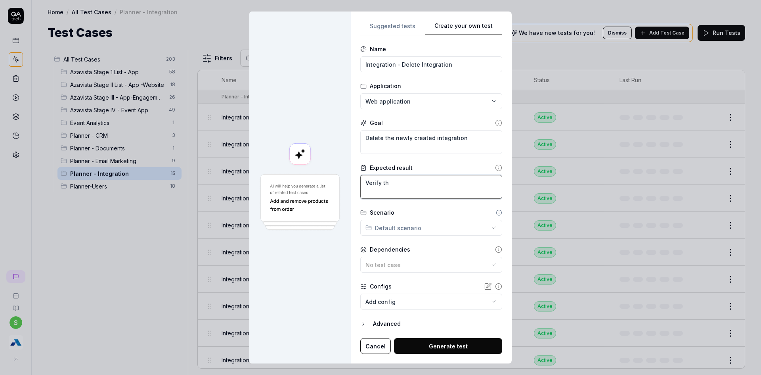
type textarea "Verify tha"
type textarea "*"
type textarea "Verify that"
type textarea "*"
type textarea "Verify that"
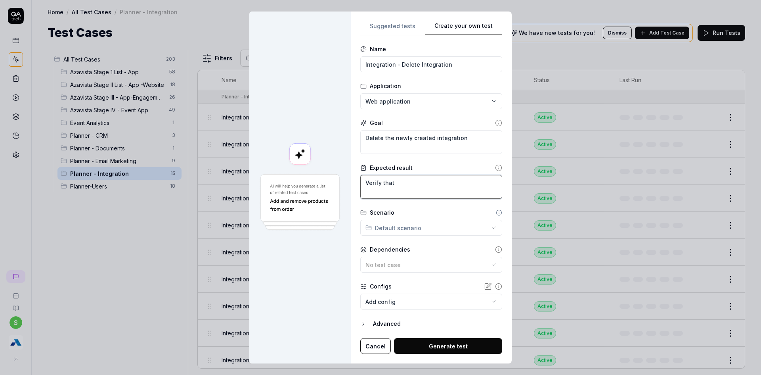
type textarea "*"
type textarea "Verify that n"
type textarea "*"
type textarea "Verify that ne"
type textarea "*"
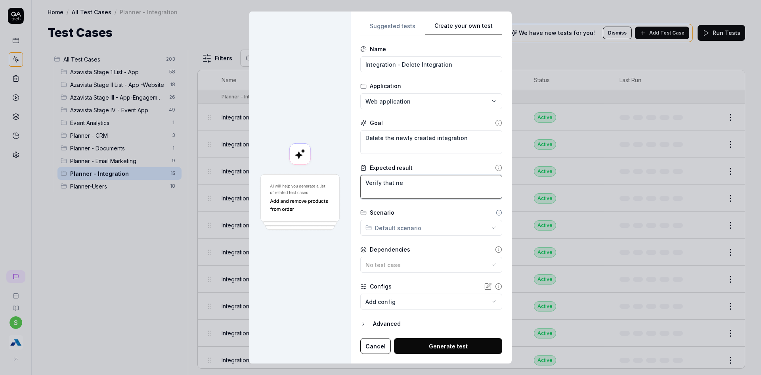
type textarea "Verify that new"
type textarea "*"
type textarea "Verify that newl"
type textarea "*"
type textarea "Verify that newly"
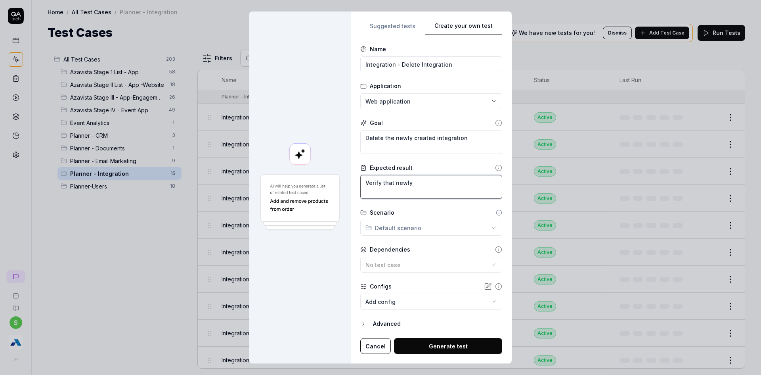
type textarea "*"
type textarea "Verify that newly"
type textarea "*"
type textarea "Verify that newly c"
type textarea "*"
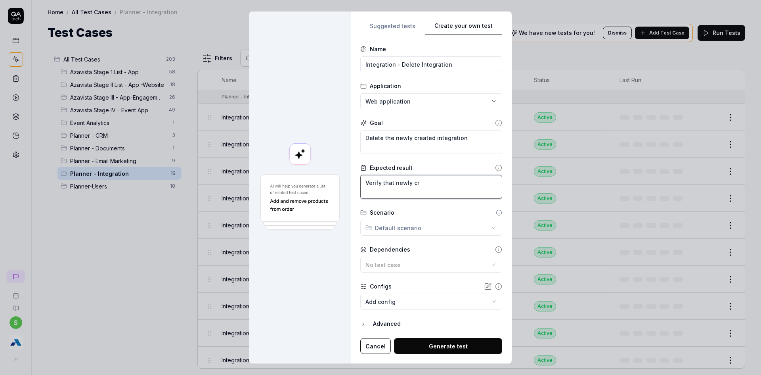
type textarea "Verify that newly cre"
type textarea "*"
type textarea "Verify that newly crea"
type textarea "*"
type textarea "Verify that newly creae"
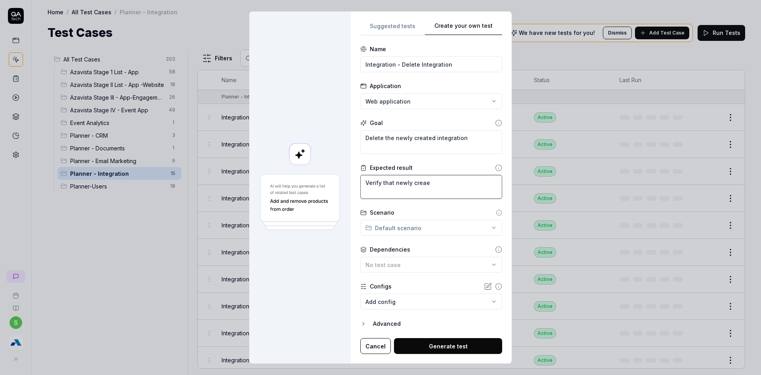
type textarea "*"
type textarea "Verify that newly crea"
type textarea "*"
type textarea "Verify that newly cre"
type textarea "*"
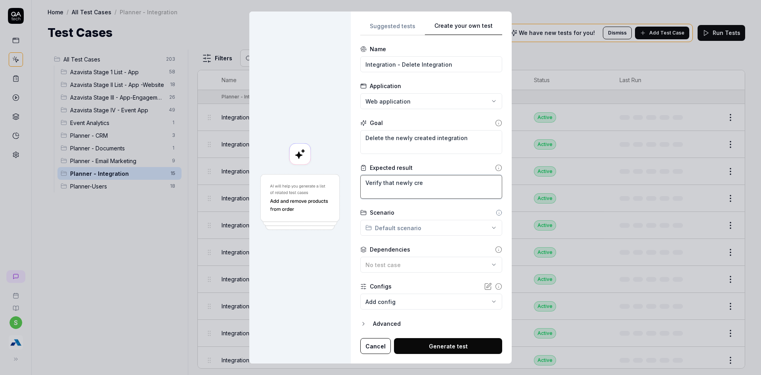
type textarea "Verify that newly cr"
type textarea "*"
type textarea "Verify that newly cre"
type textarea "*"
type textarea "Verify that newly crea"
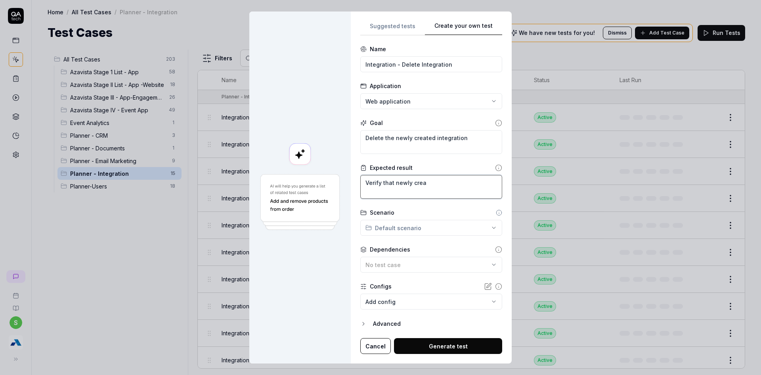
type textarea "*"
type textarea "Verify that newly creat"
type textarea "*"
type textarea "Verify that newly create"
type textarea "*"
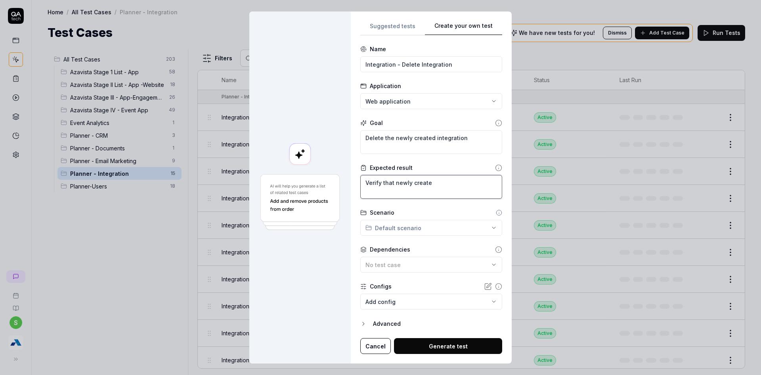
type textarea "Verify that newly created"
type textarea "*"
type textarea "Verify that newly created"
type textarea "*"
type textarea "Verify that newly created i"
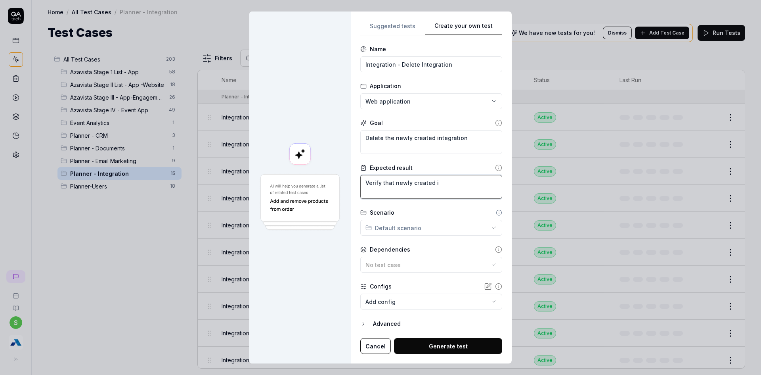
type textarea "*"
type textarea "Verify that newly created in"
type textarea "*"
type textarea "Verify that newly created int"
type textarea "*"
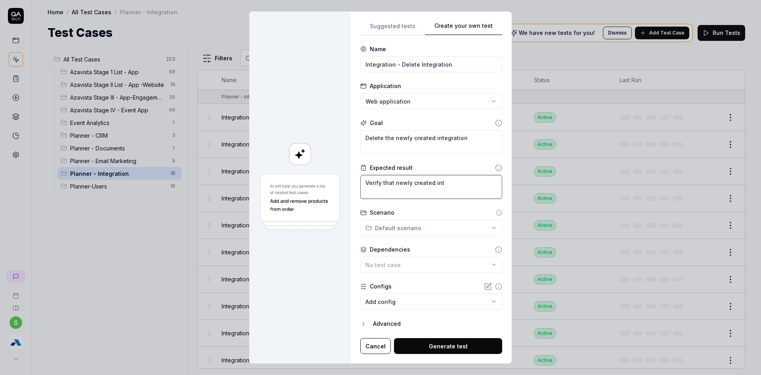
type textarea "Verify that newly created inte"
type textarea "*"
type textarea "Verify that newly created integ"
type textarea "*"
type textarea "Verify that newly created integr"
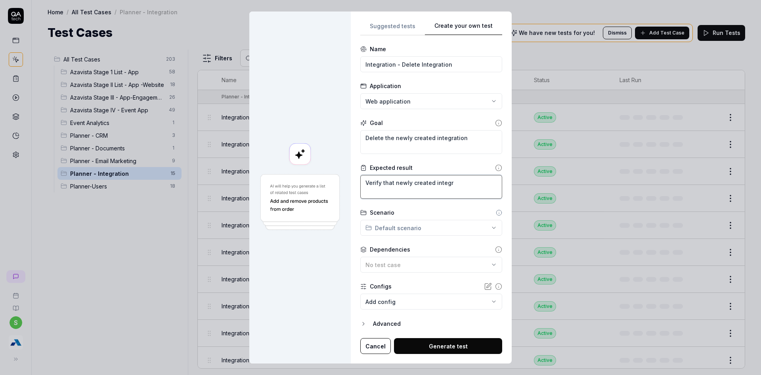
type textarea "*"
type textarea "Verify that newly created integra"
type textarea "*"
type textarea "Verify that newly created integrat"
type textarea "*"
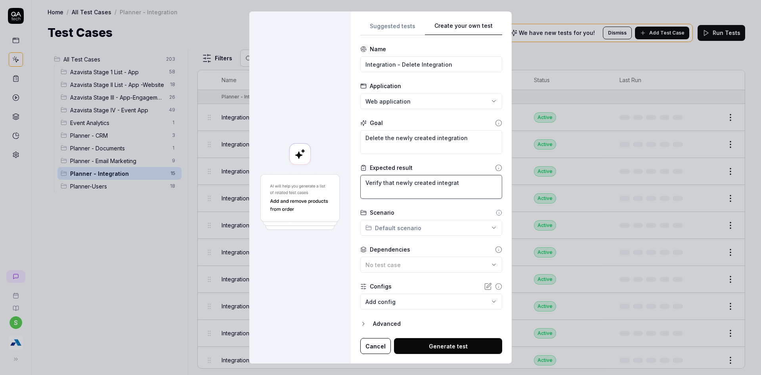
type textarea "Verify that newly created integrati"
type textarea "*"
type textarea "Verify that newly created integratio"
type textarea "*"
type textarea "Verify that newly created integration"
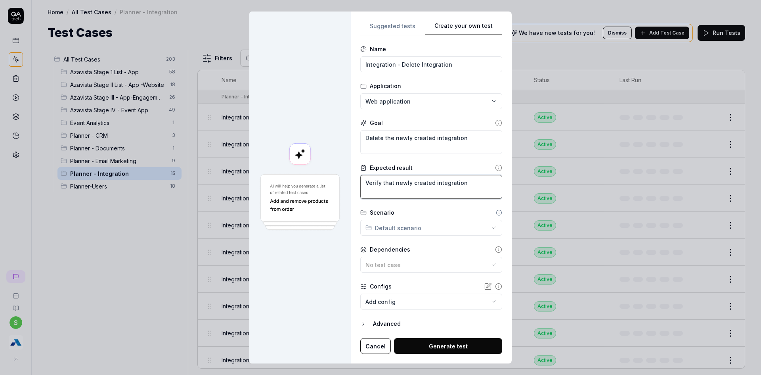
type textarea "*"
type textarea "Verify that newly created integration"
type textarea "*"
type textarea "Verify that newly created integration i"
type textarea "*"
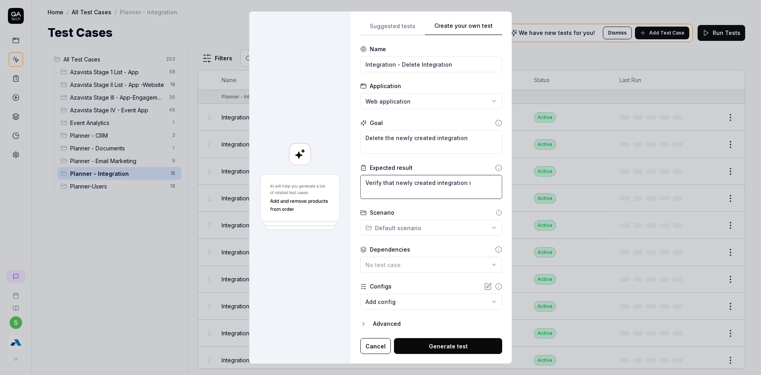
type textarea "Verify that newly created integration is"
type textarea "*"
type textarea "Verify that newly created integration is"
type textarea "*"
type textarea "Verify that newly created integration is d"
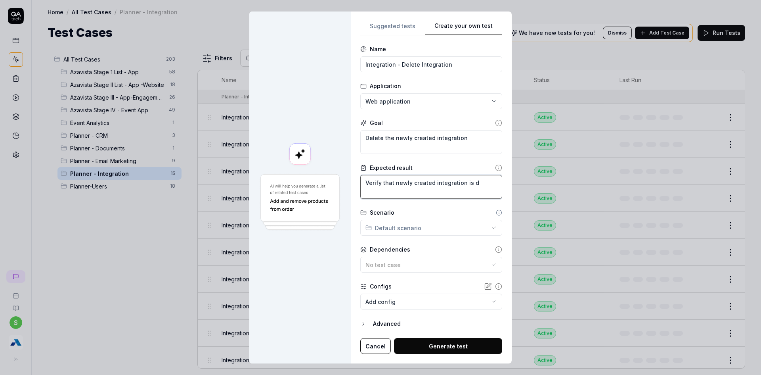
type textarea "*"
type textarea "Verify that newly created integration is de"
type textarea "*"
type textarea "Verify that newly created integration is del"
type textarea "*"
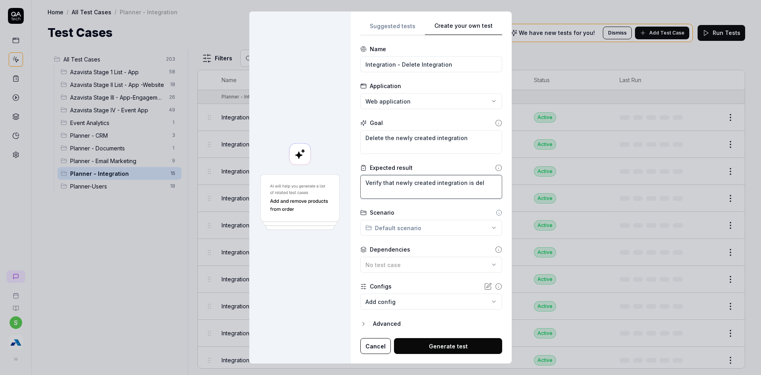
type textarea "Verify that newly created integration is dele"
type textarea "*"
type textarea "Verify that newly created integration is delet"
type textarea "*"
type textarea "Verify that newly created integration is delete"
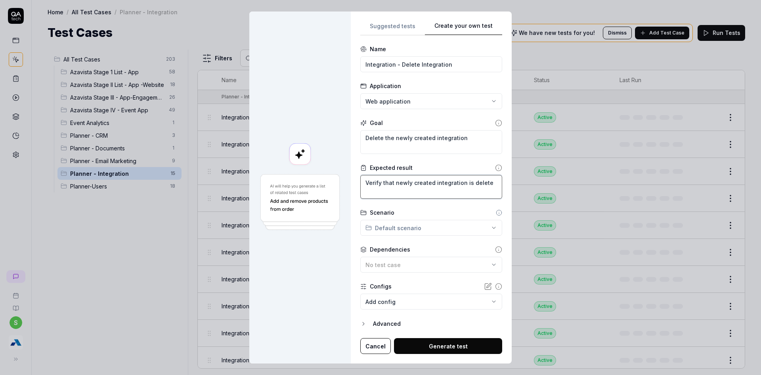
type textarea "*"
type textarea "Verify that newly created integration is deleted"
type textarea "*"
type textarea "Verify that newly created integration is deleted"
type textarea "*"
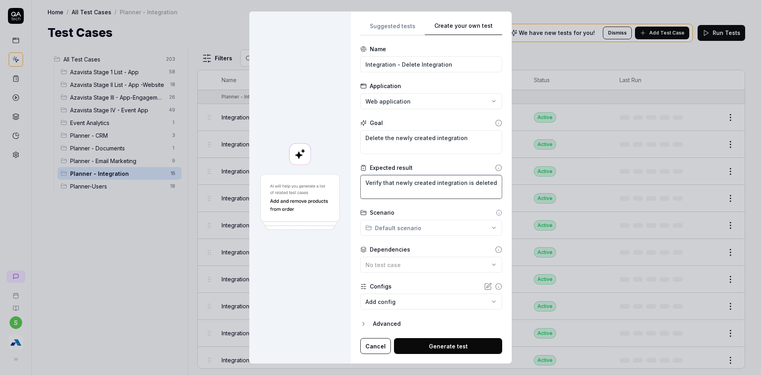
type textarea "Verify that newly created integration is deleted s"
type textarea "*"
type textarea "Verify that newly created integration is deleted su"
type textarea "*"
type textarea "Verify that newly created integration is deleted suv"
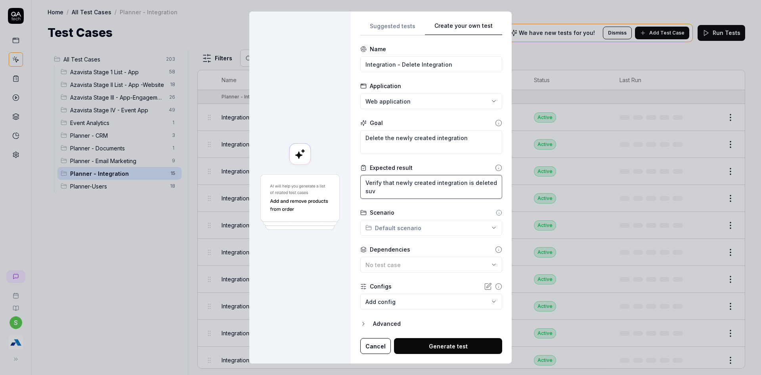
type textarea "*"
type textarea "Verify that newly created integration is deleted suvv"
type textarea "*"
type textarea "Verify that newly created integration is deleted suv"
type textarea "*"
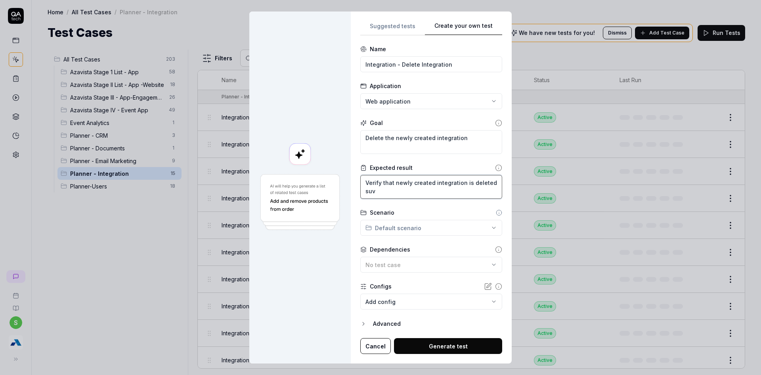
type textarea "Verify that newly created integration is deleted su"
type textarea "*"
type textarea "Verify that newly created integration is deleted s"
type textarea "*"
type textarea "Verify that newly created integration is deleted"
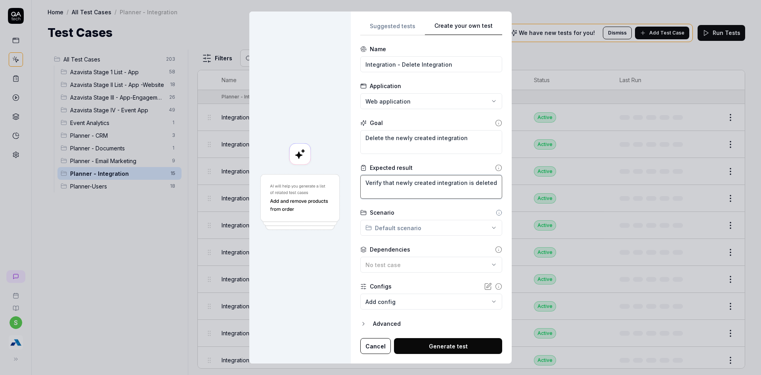
type textarea "*"
type textarea "Verify that newly created integration is deleted s"
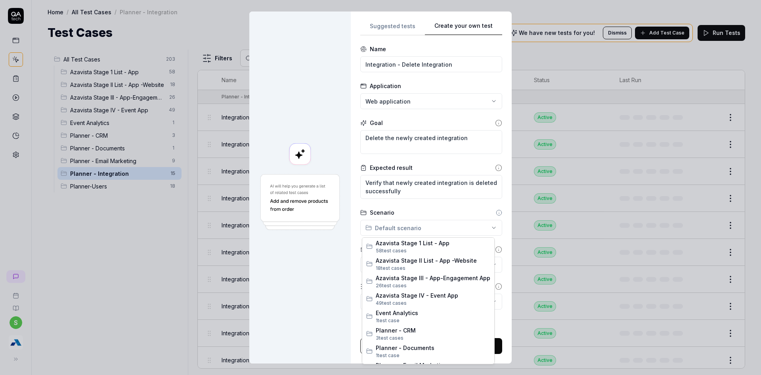
click at [450, 230] on div "**********" at bounding box center [380, 187] width 761 height 375
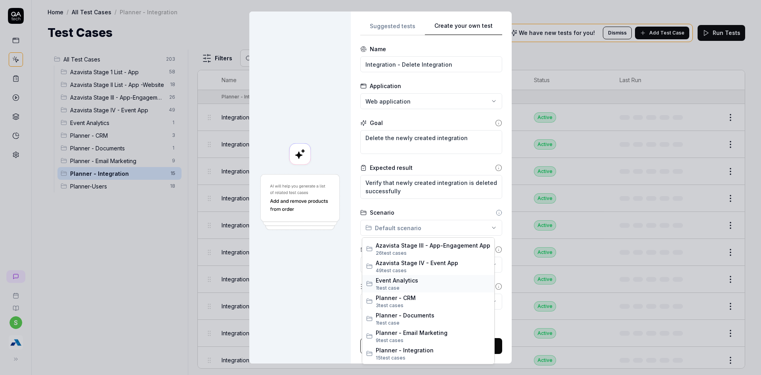
scroll to position [48, 0]
click at [415, 339] on span "15 test case s" at bounding box center [433, 341] width 115 height 7
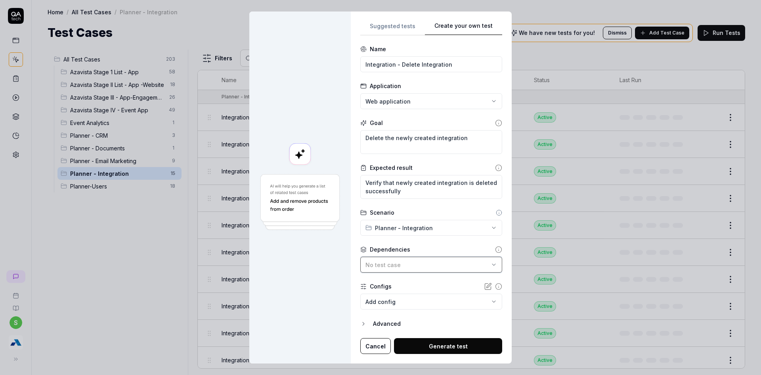
click at [379, 264] on span "No test case" at bounding box center [383, 264] width 35 height 7
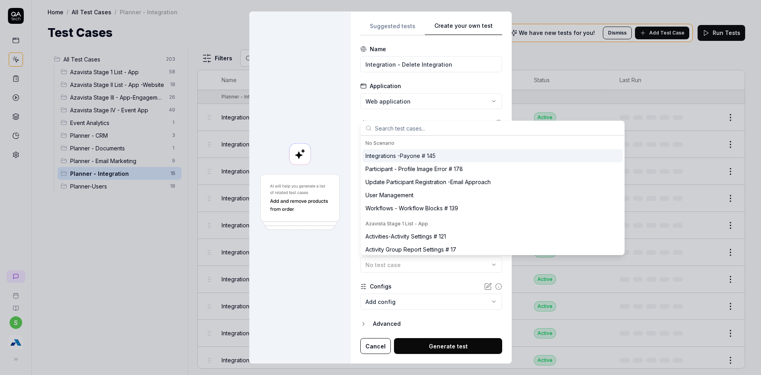
click at [419, 127] on input "text" at bounding box center [497, 128] width 245 height 14
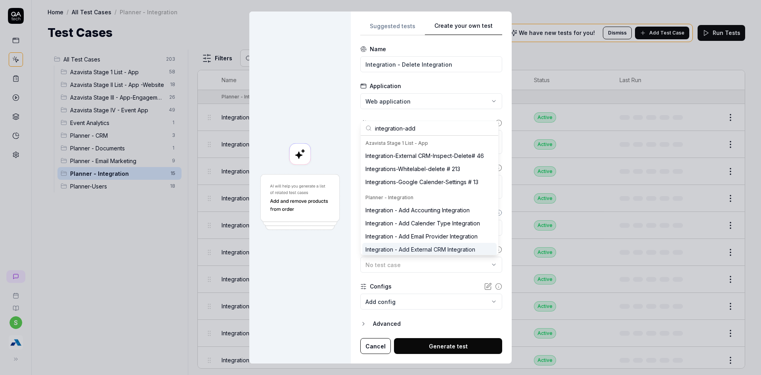
click at [437, 247] on div "Integration - Add External CRM Integration" at bounding box center [421, 249] width 110 height 8
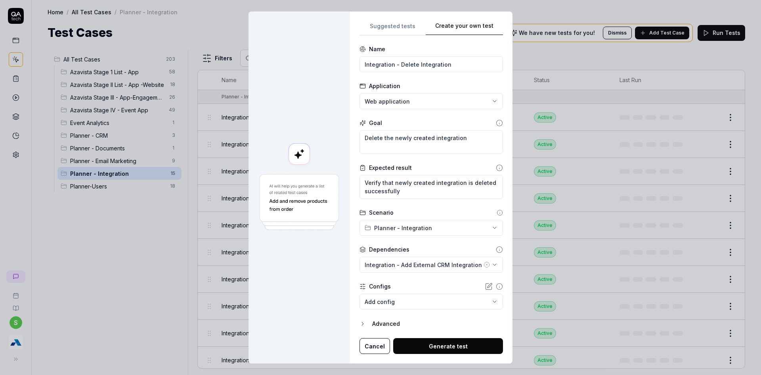
click at [442, 342] on button "Generate test" at bounding box center [448, 346] width 110 height 16
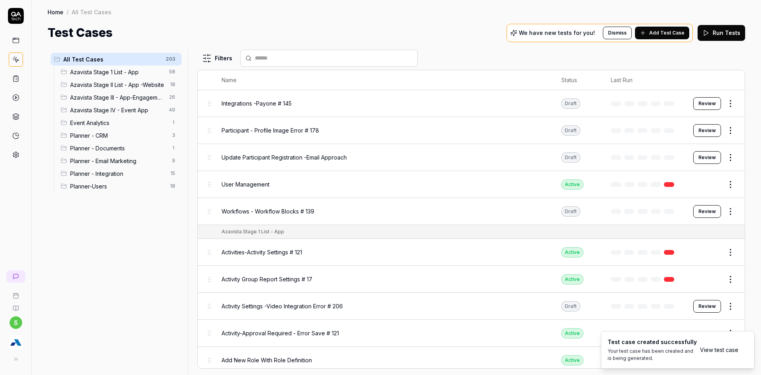
click at [718, 351] on link "View test case" at bounding box center [719, 349] width 38 height 8
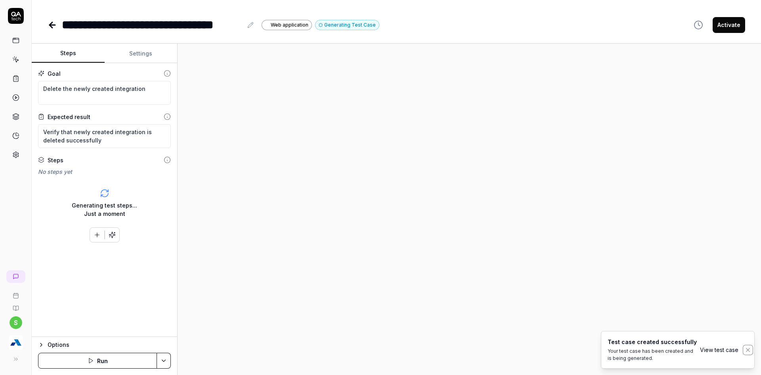
click at [746, 350] on icon "Notifications (F8)" at bounding box center [748, 350] width 6 height 6
click at [364, 290] on div at bounding box center [470, 209] width 584 height 331
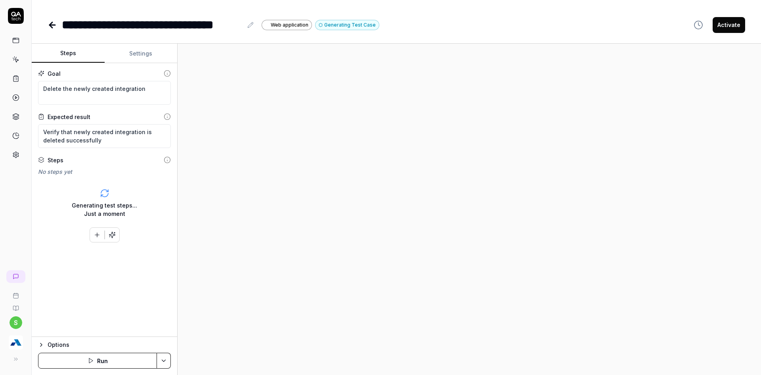
click at [372, 231] on div at bounding box center [470, 209] width 584 height 331
click at [357, 271] on div at bounding box center [470, 209] width 584 height 331
click at [347, 283] on div at bounding box center [470, 209] width 584 height 331
click at [386, 292] on div at bounding box center [470, 209] width 584 height 331
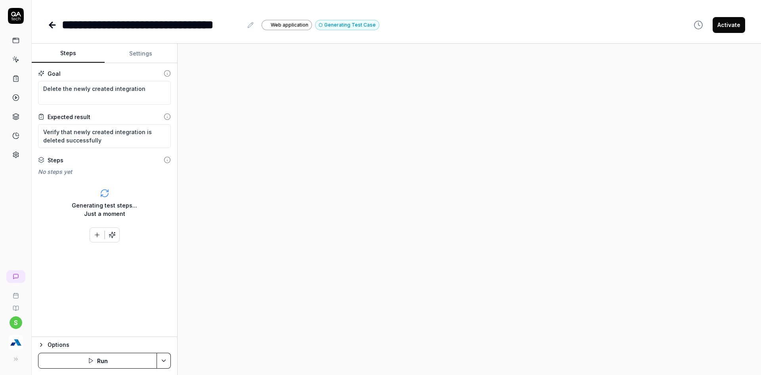
click at [386, 292] on div at bounding box center [470, 209] width 584 height 331
click at [509, 319] on div at bounding box center [470, 209] width 584 height 331
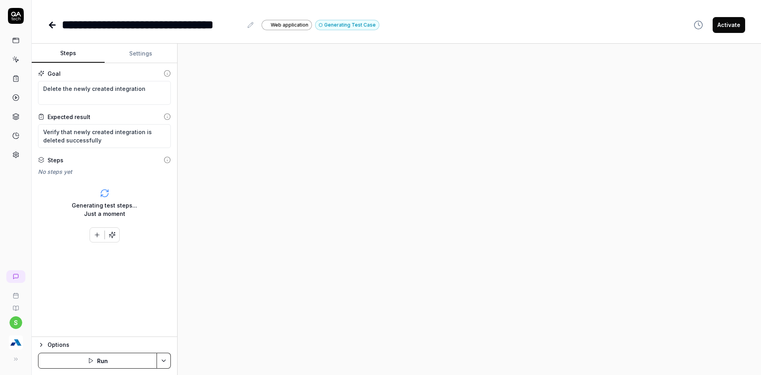
click at [552, 326] on div at bounding box center [470, 209] width 584 height 331
click at [461, 310] on div at bounding box center [470, 209] width 584 height 331
click at [460, 309] on div at bounding box center [470, 209] width 584 height 331
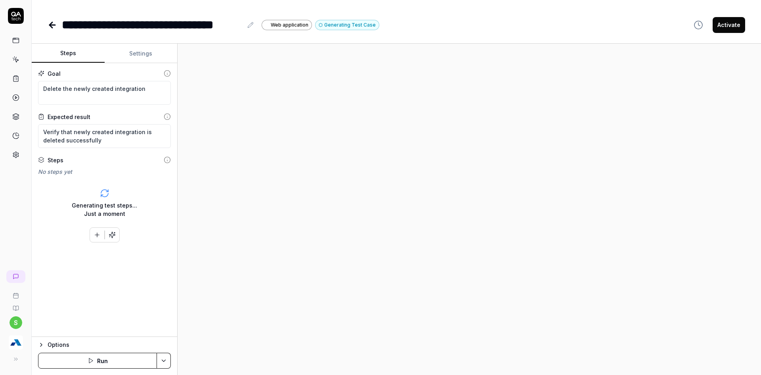
click at [420, 269] on div at bounding box center [470, 209] width 584 height 331
click at [416, 262] on div at bounding box center [470, 209] width 584 height 331
click at [447, 12] on div "**********" at bounding box center [397, 17] width 730 height 34
click at [447, 13] on div "**********" at bounding box center [397, 17] width 730 height 34
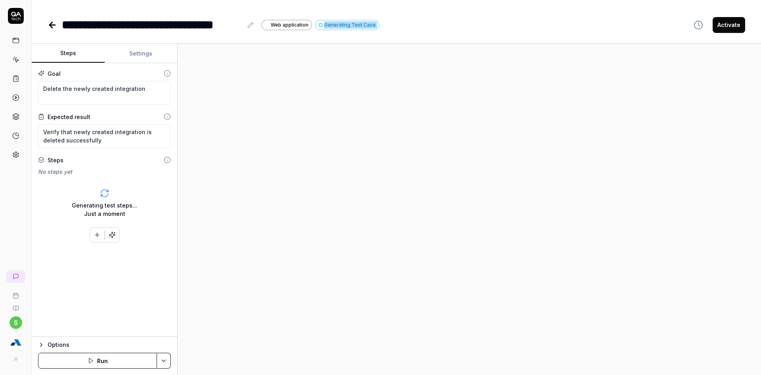
click at [491, 20] on div "**********" at bounding box center [397, 25] width 698 height 18
click at [485, 23] on div "**********" at bounding box center [397, 25] width 698 height 18
click at [485, 24] on div "**********" at bounding box center [397, 25] width 698 height 18
click at [563, 33] on div "**********" at bounding box center [397, 25] width 698 height 18
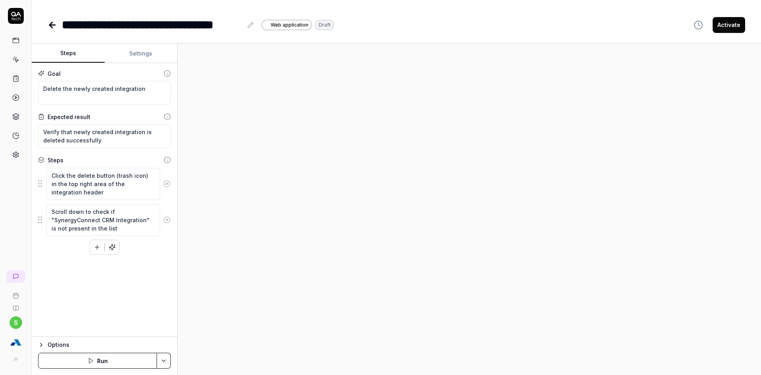
click at [168, 184] on icon at bounding box center [166, 183] width 7 height 7
click at [164, 182] on circle at bounding box center [167, 184] width 6 height 6
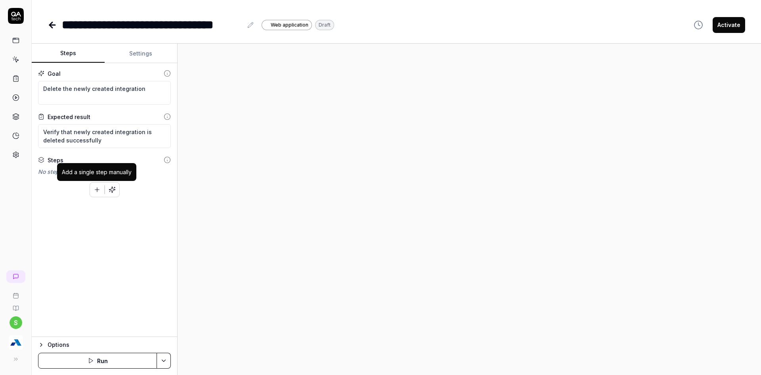
click at [95, 186] on icon "button" at bounding box center [97, 189] width 7 height 7
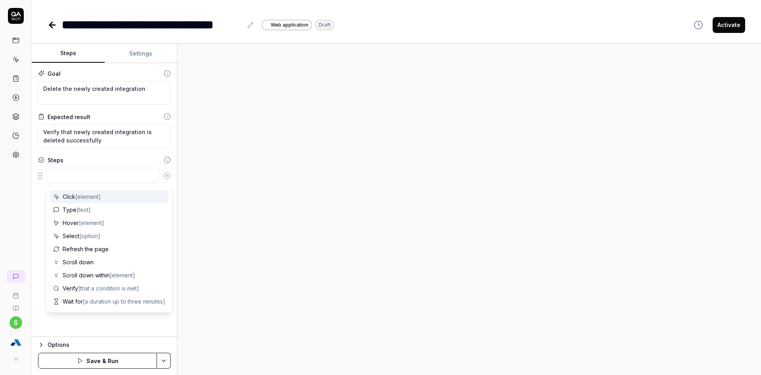
click at [87, 178] on textarea at bounding box center [103, 175] width 114 height 15
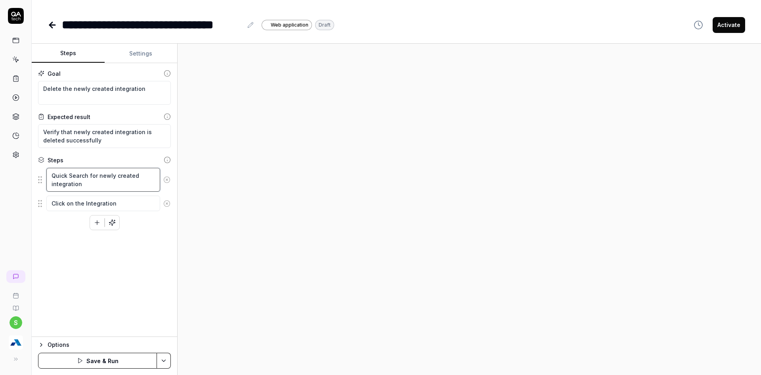
click at [92, 184] on textarea "Quick Search for newly created integration" at bounding box center [103, 180] width 114 height 24
click at [129, 202] on textarea "Click on the Integration" at bounding box center [103, 202] width 114 height 15
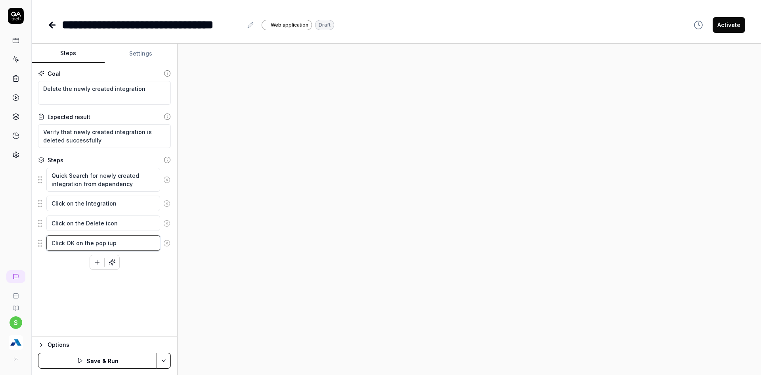
drag, startPoint x: 106, startPoint y: 243, endPoint x: 139, endPoint y: 244, distance: 32.5
click at [139, 244] on textarea "Click OK on the pop iup" at bounding box center [103, 242] width 114 height 15
click at [167, 364] on html "**********" at bounding box center [380, 192] width 761 height 384
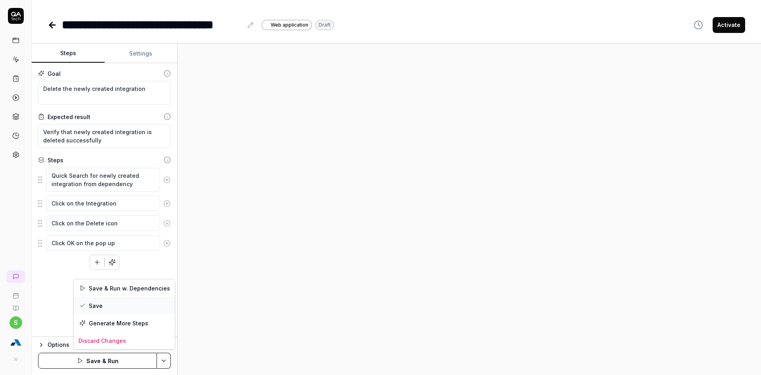
click at [94, 306] on div "Save" at bounding box center [124, 305] width 101 height 17
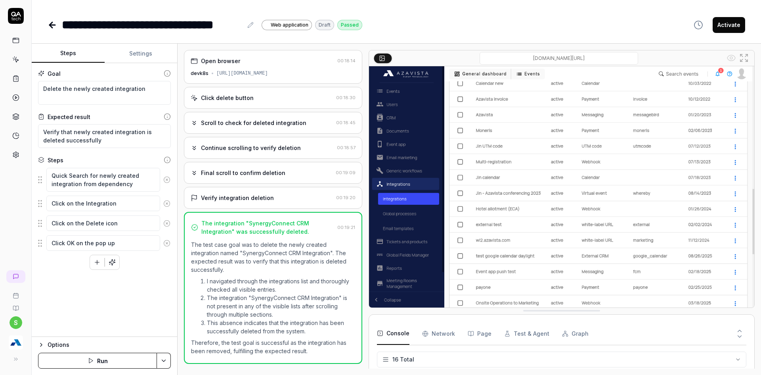
scroll to position [278, 0]
click at [119, 364] on button "Run" at bounding box center [97, 360] width 119 height 16
click at [93, 356] on button "Run" at bounding box center [97, 360] width 119 height 16
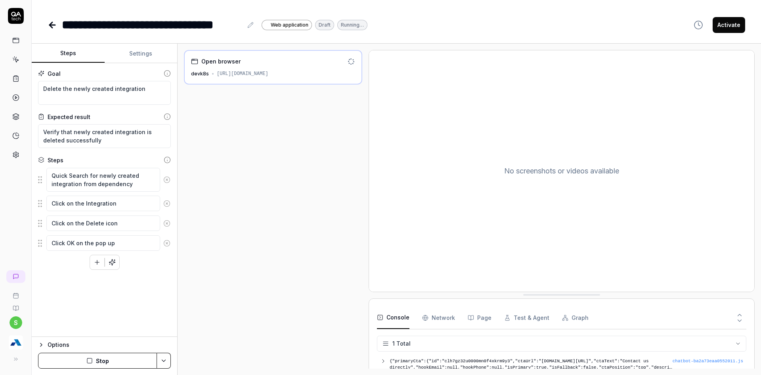
click at [143, 51] on button "Settings" at bounding box center [141, 53] width 73 height 19
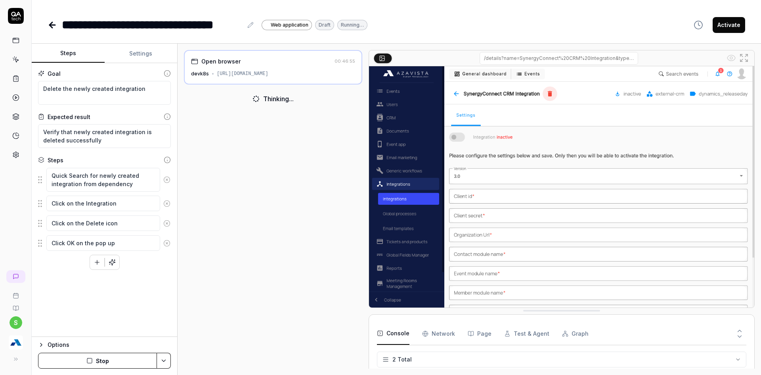
click at [63, 58] on button "Steps" at bounding box center [68, 53] width 73 height 19
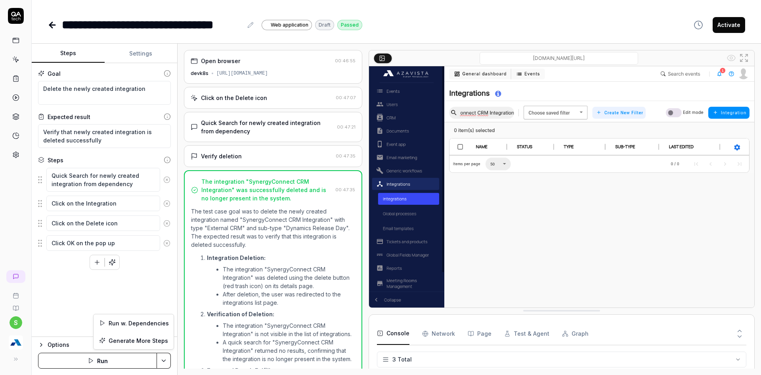
click at [167, 358] on html "**********" at bounding box center [380, 192] width 761 height 384
click at [136, 320] on div "Run w. Dependencies" at bounding box center [134, 322] width 80 height 17
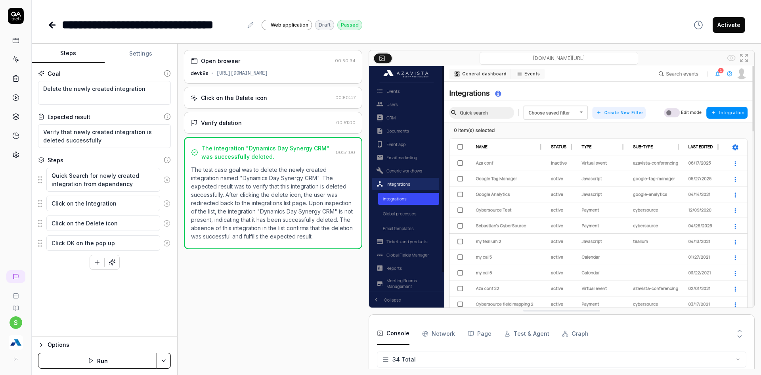
scroll to position [698, 0]
click at [159, 362] on html "**********" at bounding box center [380, 192] width 761 height 384
click at [134, 328] on div "Run w. Dependencies" at bounding box center [134, 322] width 80 height 17
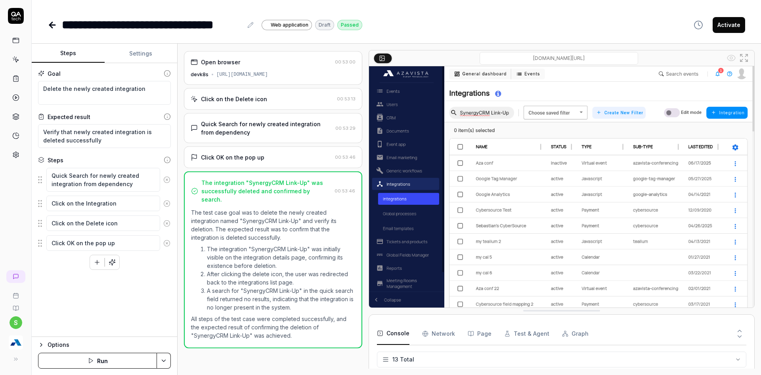
scroll to position [223, 0]
click at [266, 130] on div "Quick Search for newly created integration from dependency" at bounding box center [266, 127] width 131 height 17
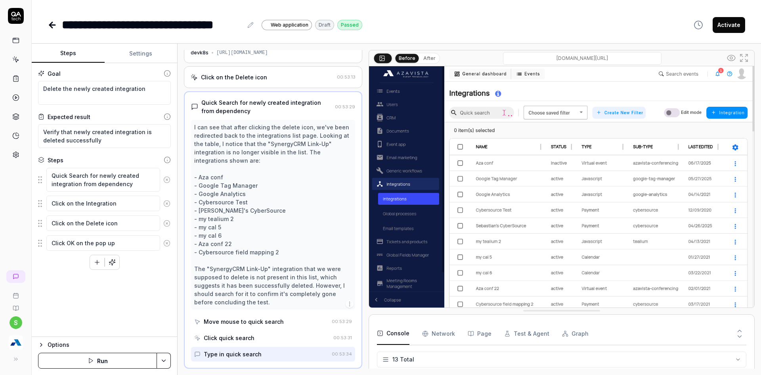
scroll to position [79, 0]
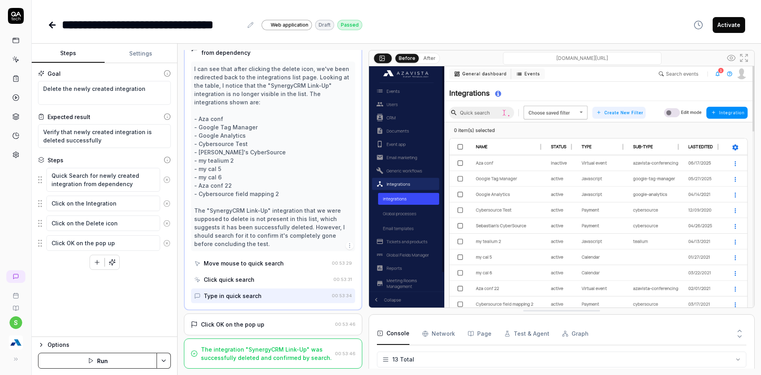
click at [258, 329] on div "Click OK on the pop up 00:53:46" at bounding box center [273, 324] width 178 height 22
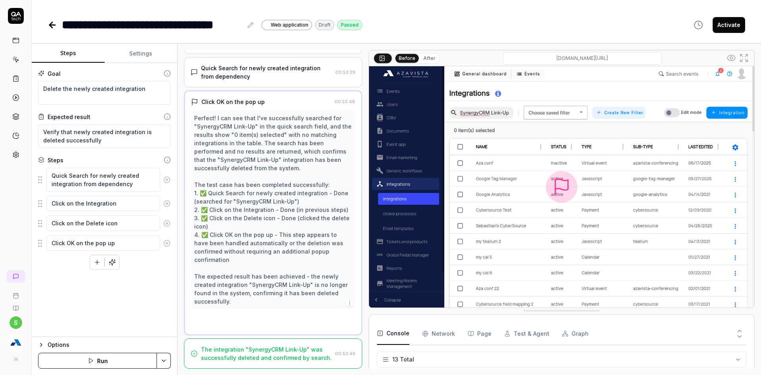
scroll to position [21, 0]
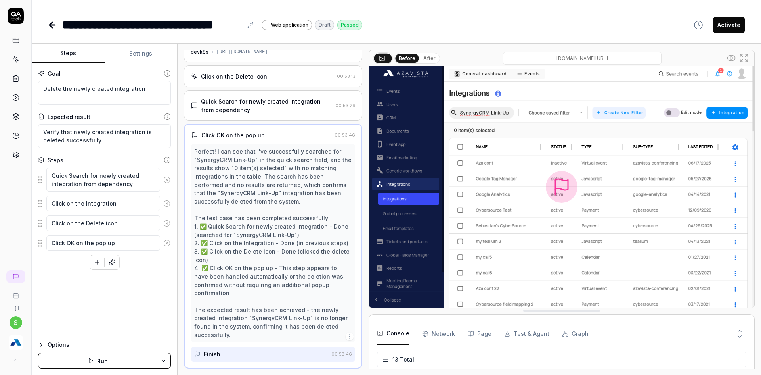
click at [427, 61] on button "After" at bounding box center [429, 58] width 19 height 9
click at [154, 356] on button "Run" at bounding box center [97, 360] width 119 height 16
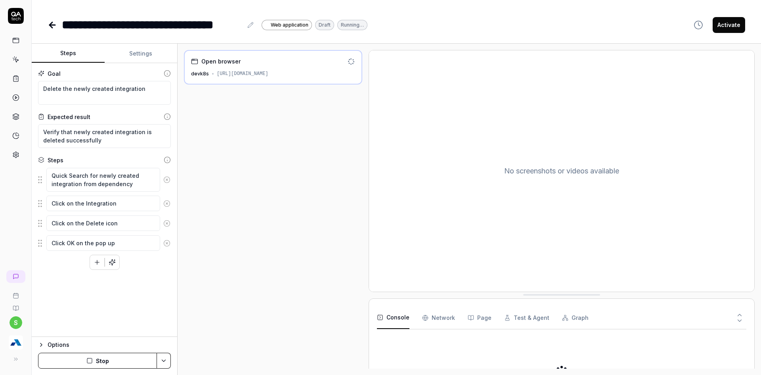
click at [102, 355] on button "Stop" at bounding box center [97, 360] width 119 height 16
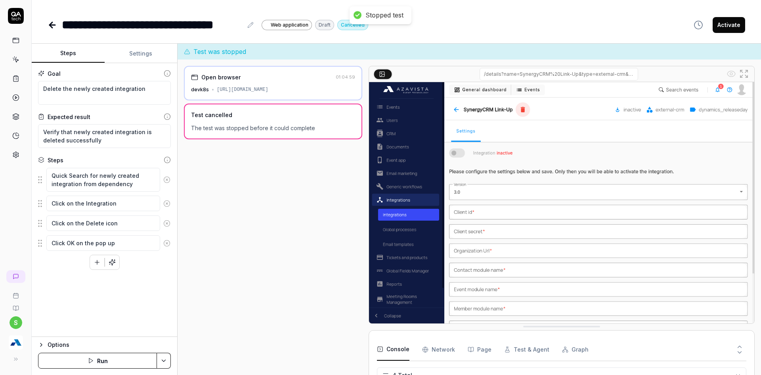
scroll to position [33, 0]
click at [169, 363] on html "**********" at bounding box center [380, 192] width 761 height 384
click at [149, 323] on div "Run w. Dependencies" at bounding box center [134, 322] width 80 height 17
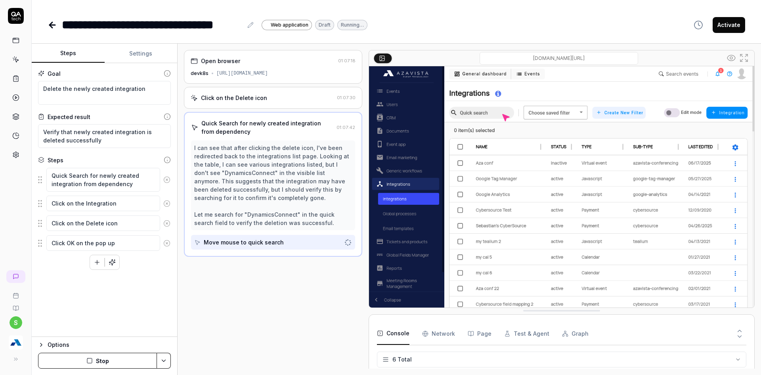
scroll to position [71, 0]
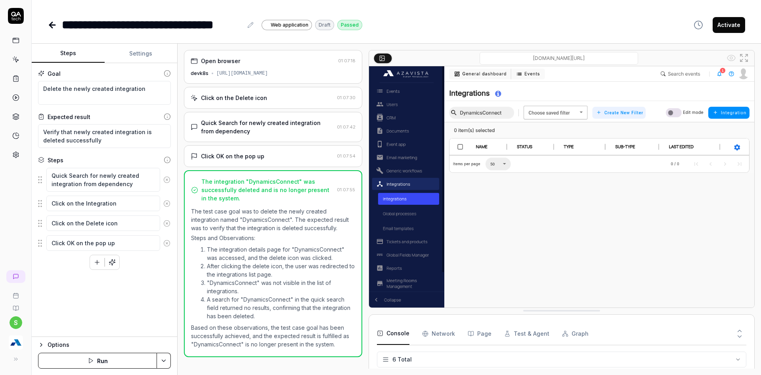
click at [229, 135] on div "Quick Search for newly created integration from dependency 01:07:42" at bounding box center [273, 127] width 178 height 30
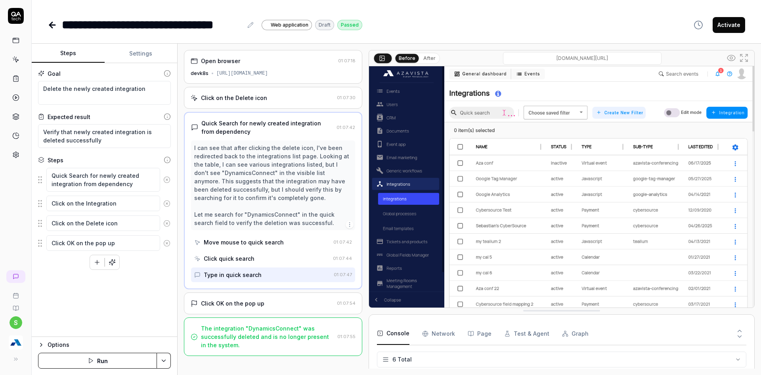
click at [423, 59] on button "After" at bounding box center [429, 58] width 19 height 9
click at [251, 303] on div "Click OK on the pop up" at bounding box center [232, 303] width 63 height 8
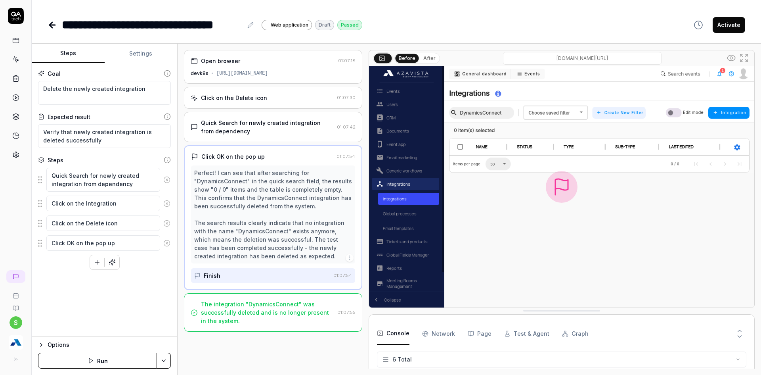
click at [437, 63] on div "Before After" at bounding box center [406, 58] width 67 height 12
click at [429, 60] on button "After" at bounding box center [429, 58] width 19 height 9
click at [169, 361] on html "**********" at bounding box center [380, 192] width 761 height 384
click at [140, 326] on div "Run w. Dependencies" at bounding box center [134, 322] width 80 height 17
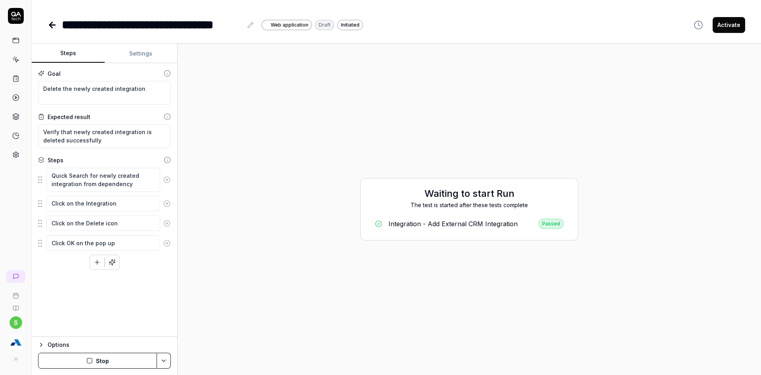
type textarea "*"
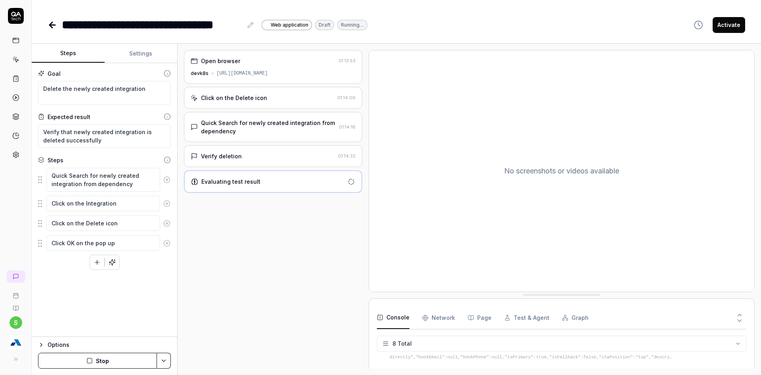
click at [734, 20] on button "Activate" at bounding box center [729, 25] width 33 height 16
click at [54, 26] on icon at bounding box center [53, 25] width 10 height 10
